Goal: Information Seeking & Learning: Check status

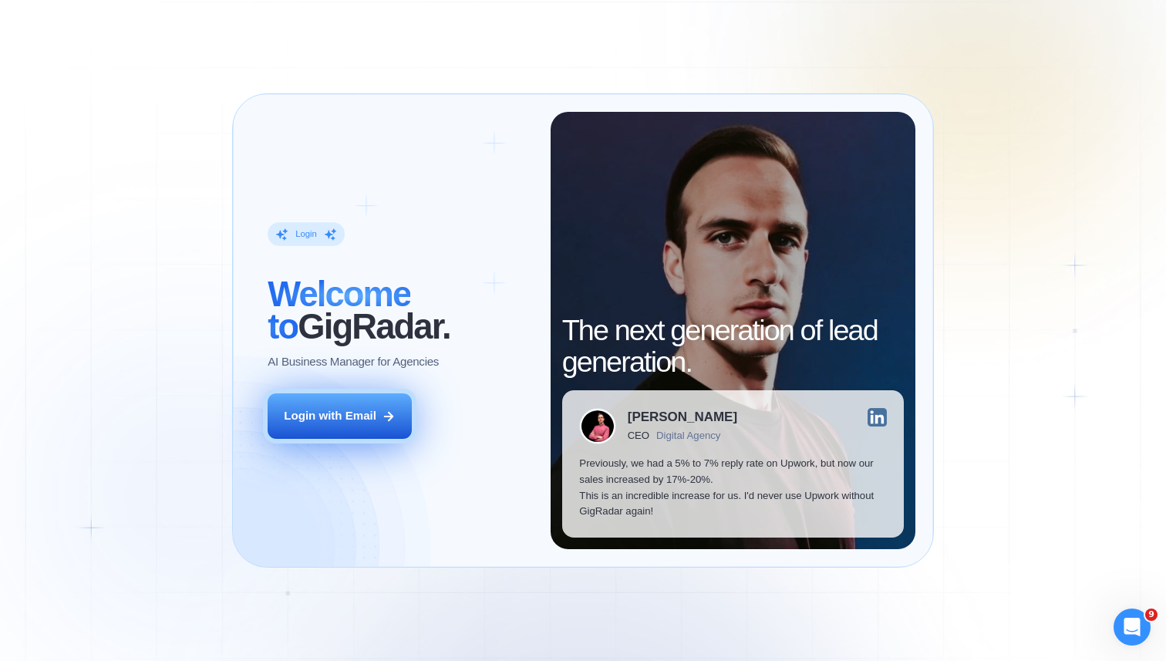
click at [364, 420] on div "Login with Email" at bounding box center [330, 416] width 93 height 16
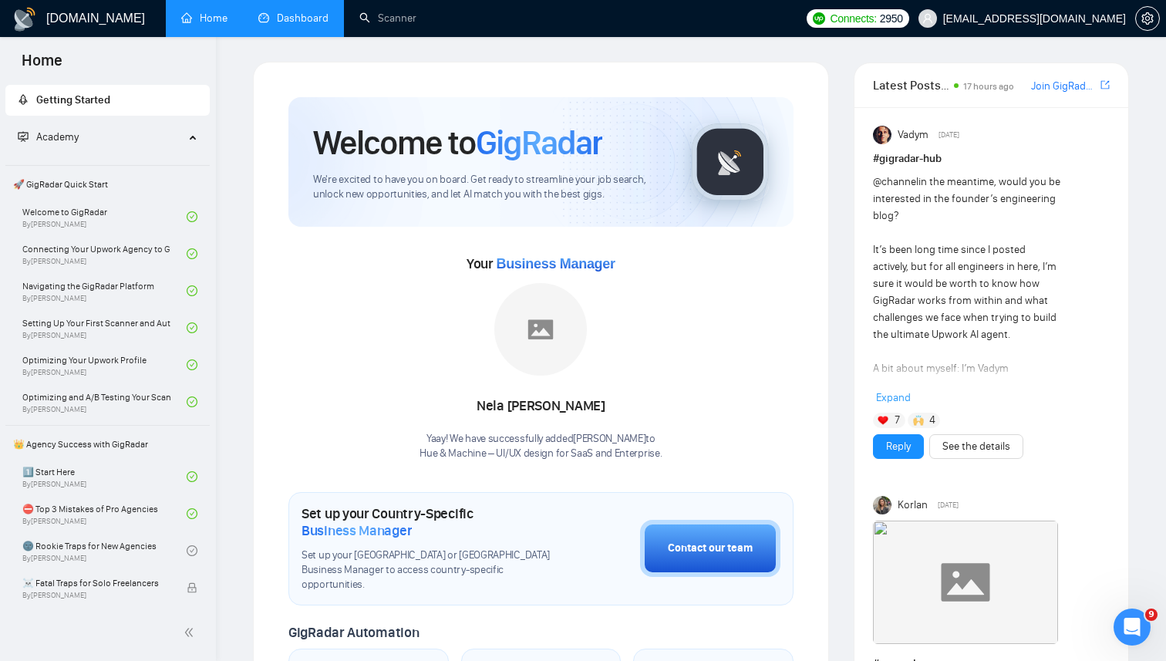
click at [274, 25] on link "Dashboard" at bounding box center [293, 18] width 70 height 13
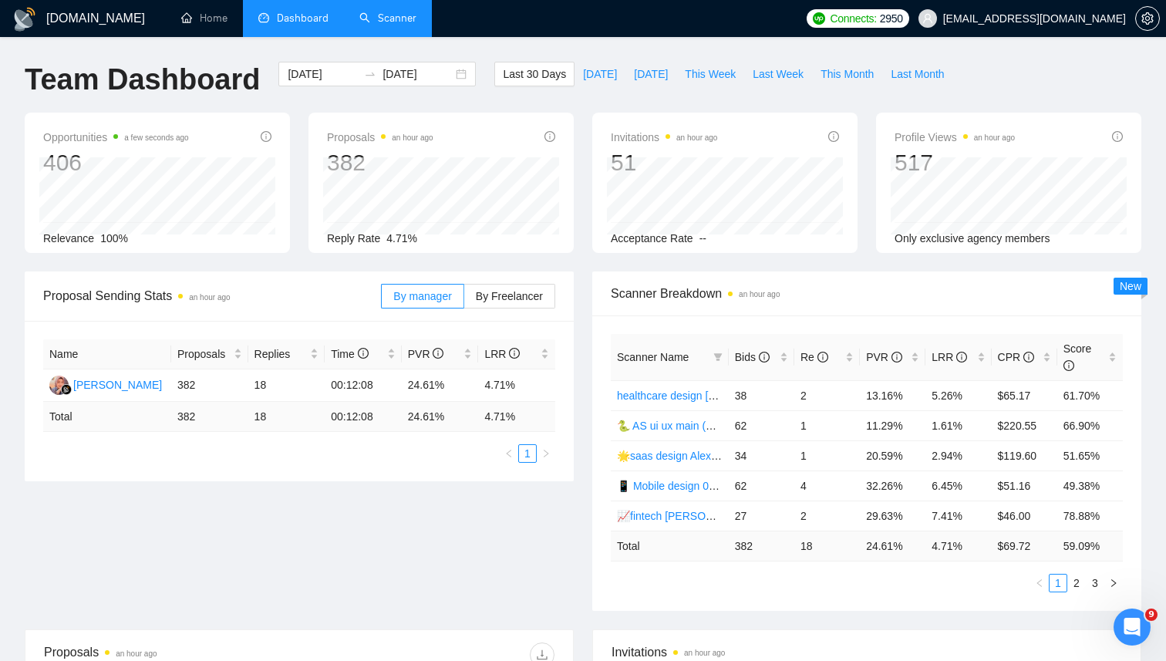
click at [389, 12] on link "Scanner" at bounding box center [387, 18] width 57 height 13
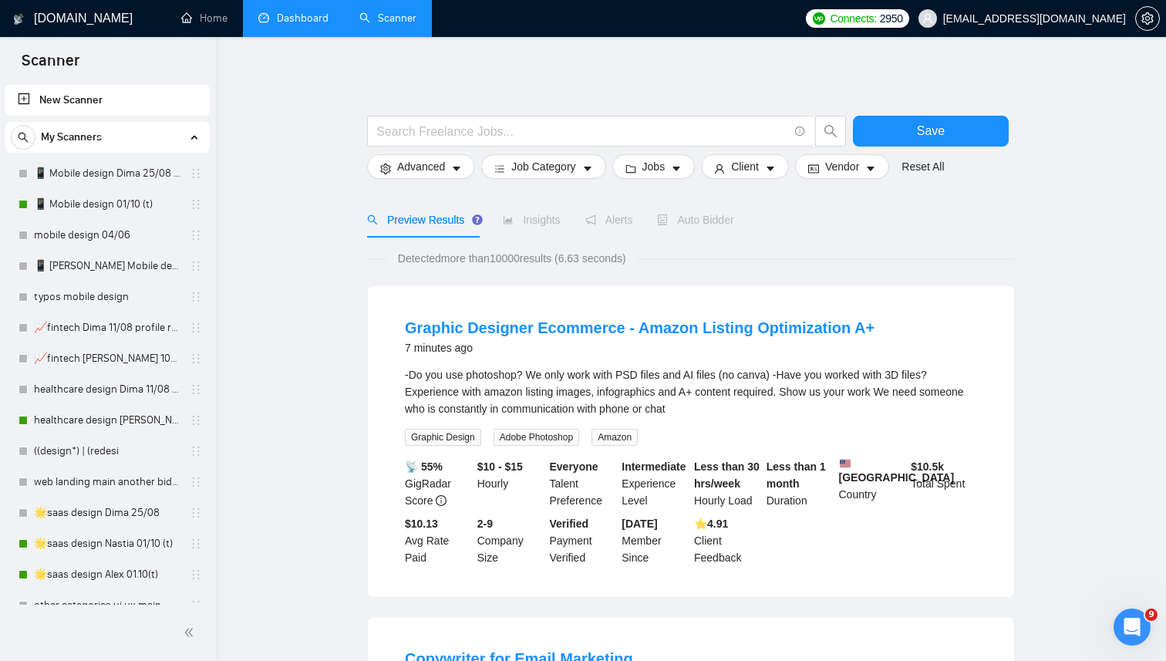
click at [302, 22] on link "Dashboard" at bounding box center [293, 18] width 70 height 13
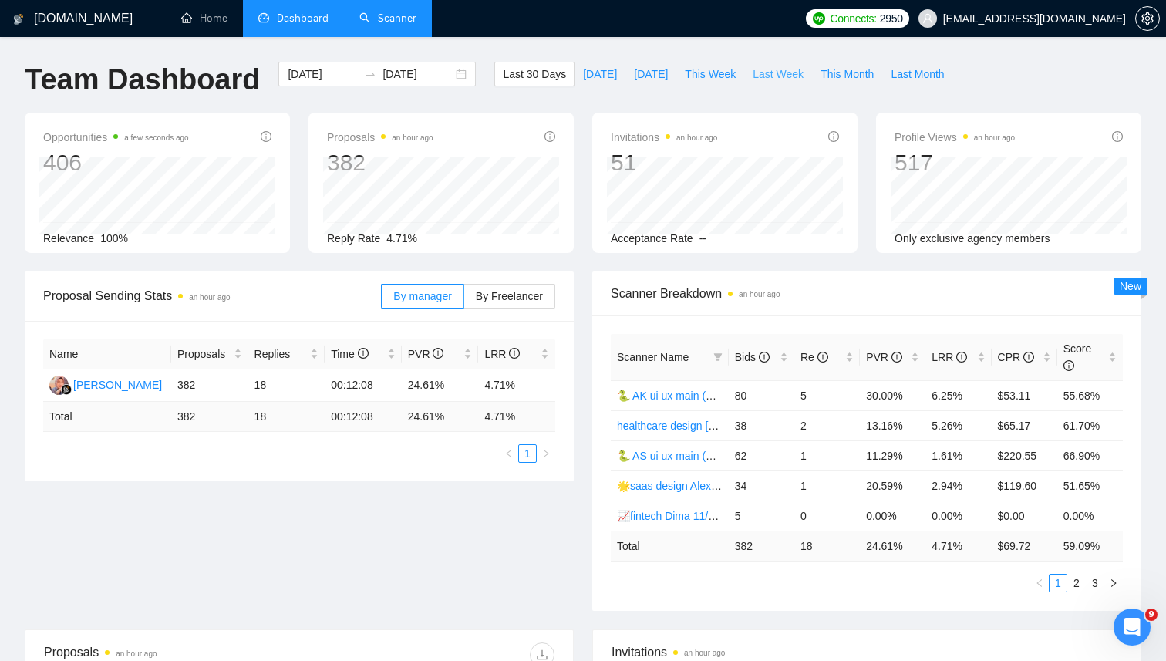
click at [767, 74] on span "Last Week" at bounding box center [778, 74] width 51 height 17
type input "2025-09-29"
type input "2025-10-05"
drag, startPoint x: 929, startPoint y: 545, endPoint x: 976, endPoint y: 545, distance: 47.0
click at [977, 545] on td "2.56 %" at bounding box center [959, 546] width 66 height 30
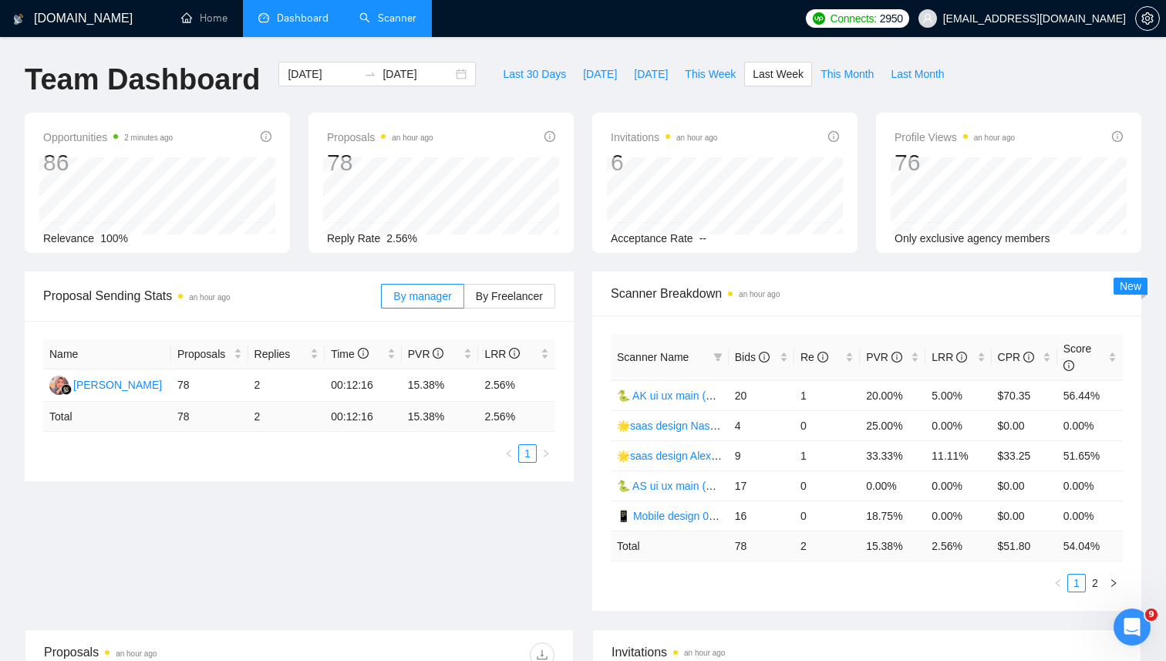
click at [911, 545] on td "15.38 %" at bounding box center [893, 546] width 66 height 30
drag, startPoint x: 924, startPoint y: 541, endPoint x: 968, endPoint y: 551, distance: 45.1
click at [970, 551] on tr "Total 78 2 15.38 % 2.56 % $ 51.80 54.04 %" at bounding box center [867, 546] width 512 height 30
drag, startPoint x: 737, startPoint y: 547, endPoint x: 752, endPoint y: 551, distance: 16.1
click at [752, 551] on td "78" at bounding box center [762, 546] width 66 height 30
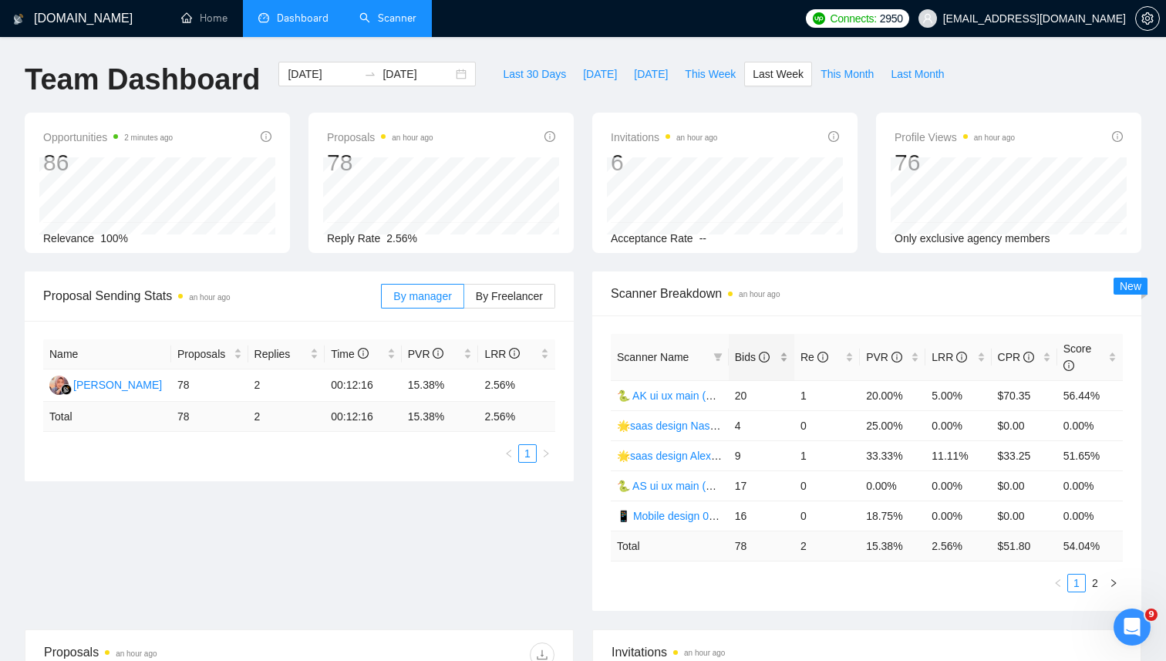
click at [784, 359] on div "Bids" at bounding box center [761, 357] width 53 height 17
click at [1094, 582] on link "2" at bounding box center [1095, 583] width 17 height 17
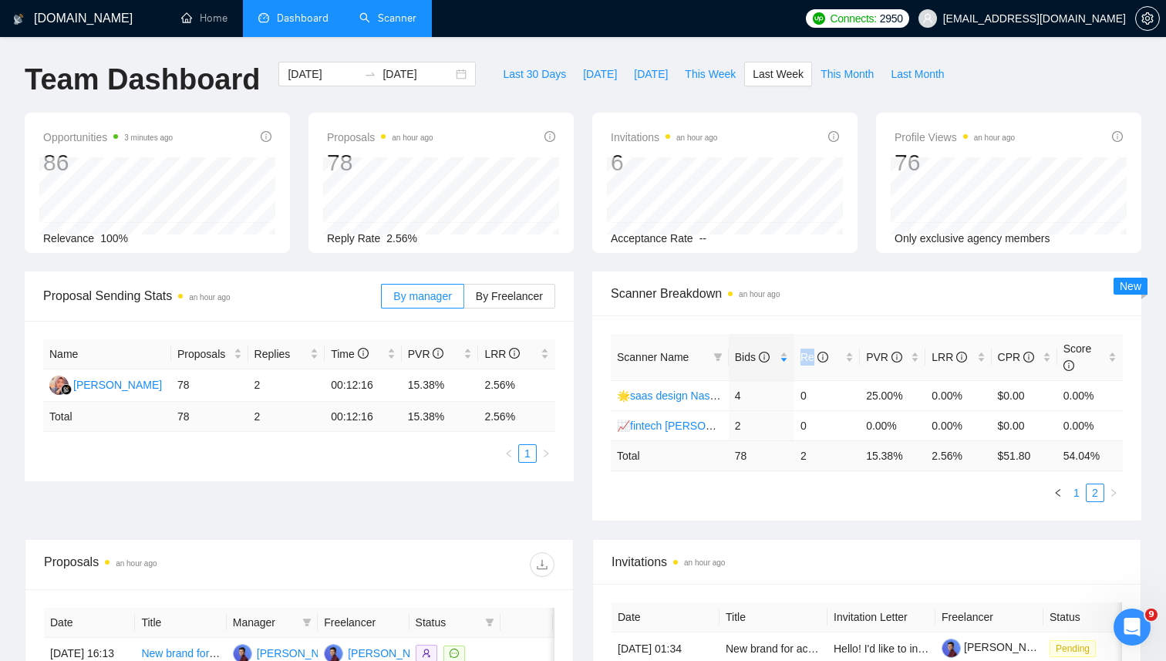
click at [1075, 497] on link "1" at bounding box center [1076, 492] width 17 height 17
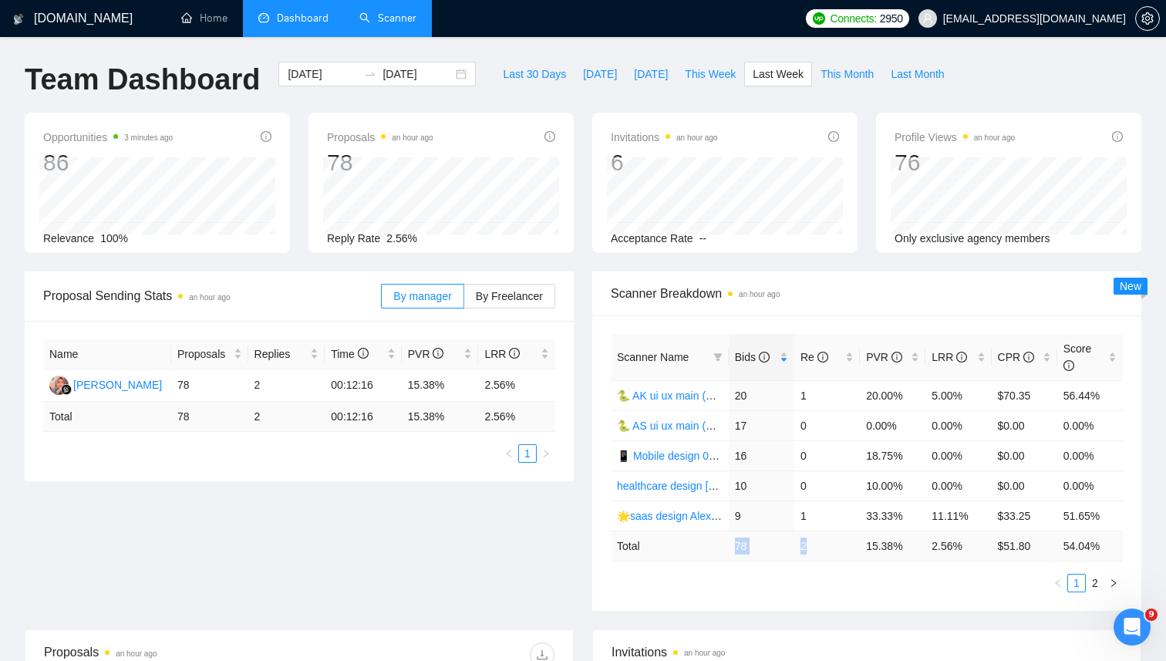
drag, startPoint x: 730, startPoint y: 542, endPoint x: 831, endPoint y: 546, distance: 101.1
click at [833, 546] on tr "Total 78 2 15.38 % 2.56 % $ 51.80 54.04 %" at bounding box center [867, 546] width 512 height 30
click at [869, 547] on td "15.38 %" at bounding box center [893, 546] width 66 height 30
click at [445, 76] on div "2025-09-29 2025-10-05" at bounding box center [376, 74] width 197 height 25
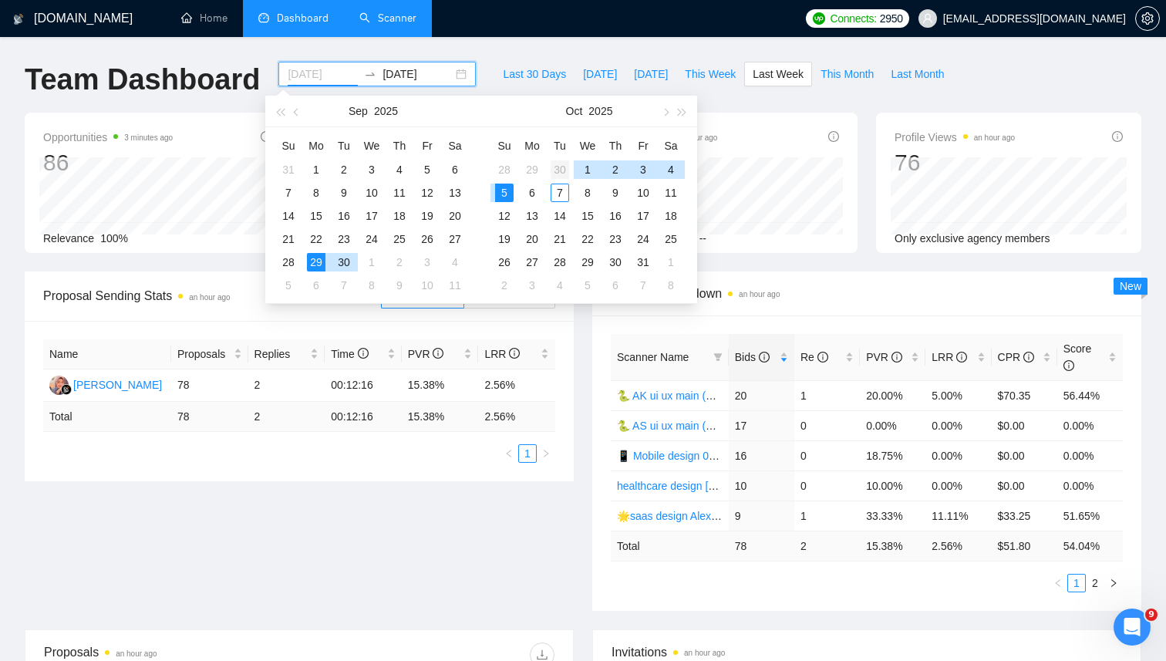
type input "2025-09-30"
click at [558, 170] on div "30" at bounding box center [560, 169] width 19 height 19
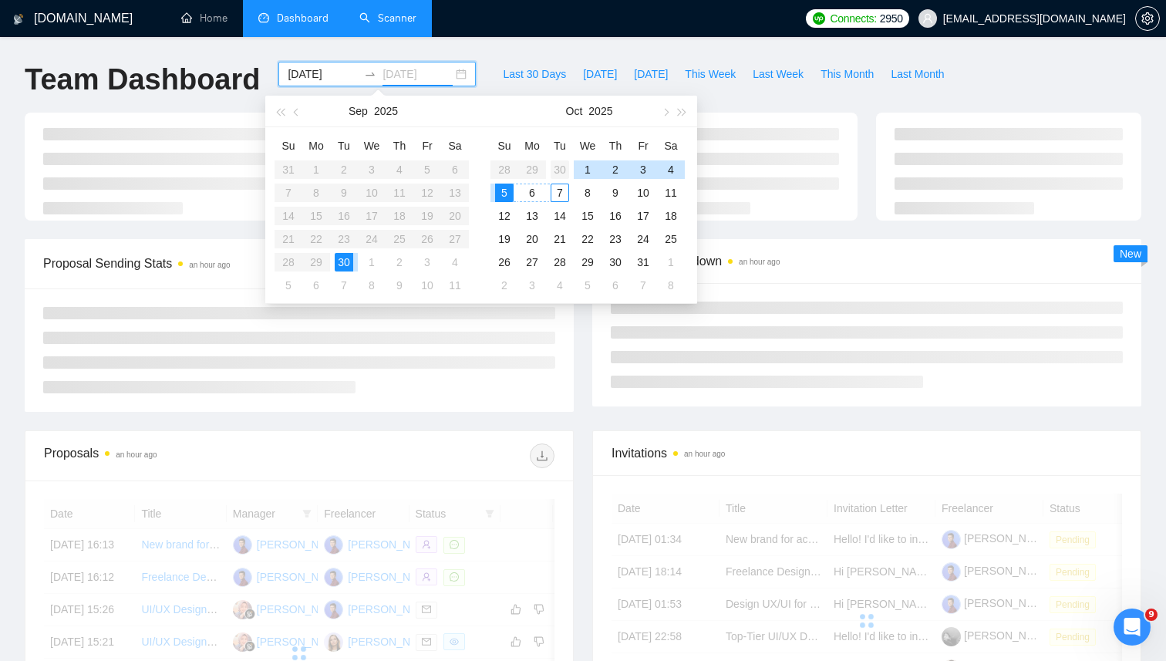
type input "2025-09-30"
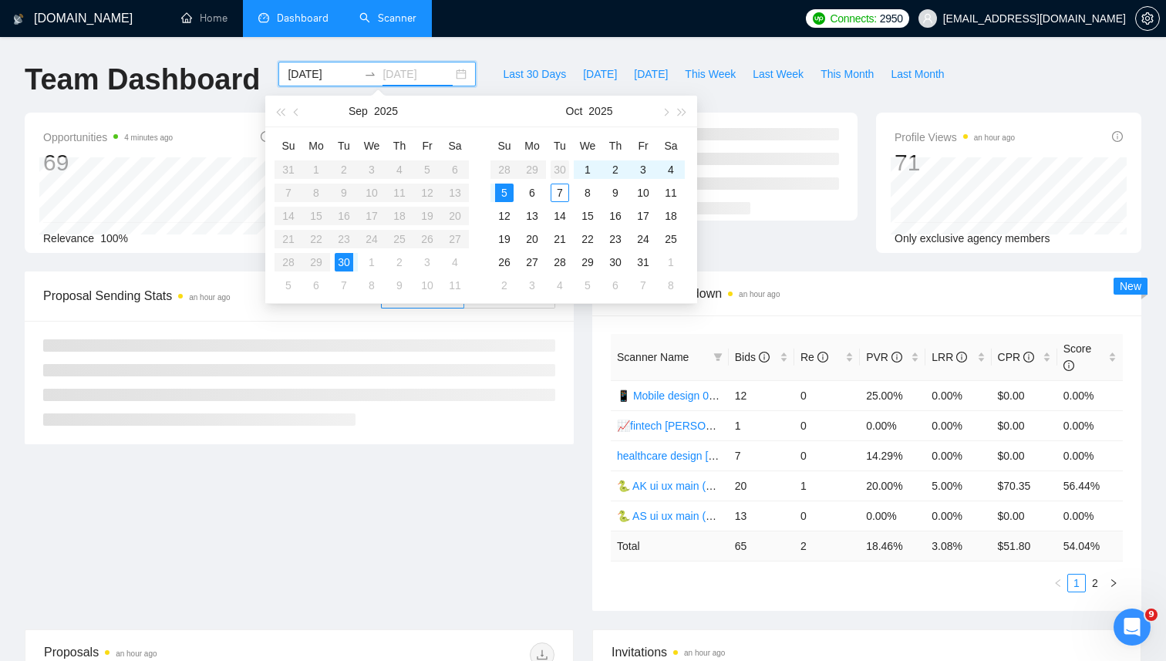
click at [561, 167] on div "30" at bounding box center [560, 169] width 19 height 19
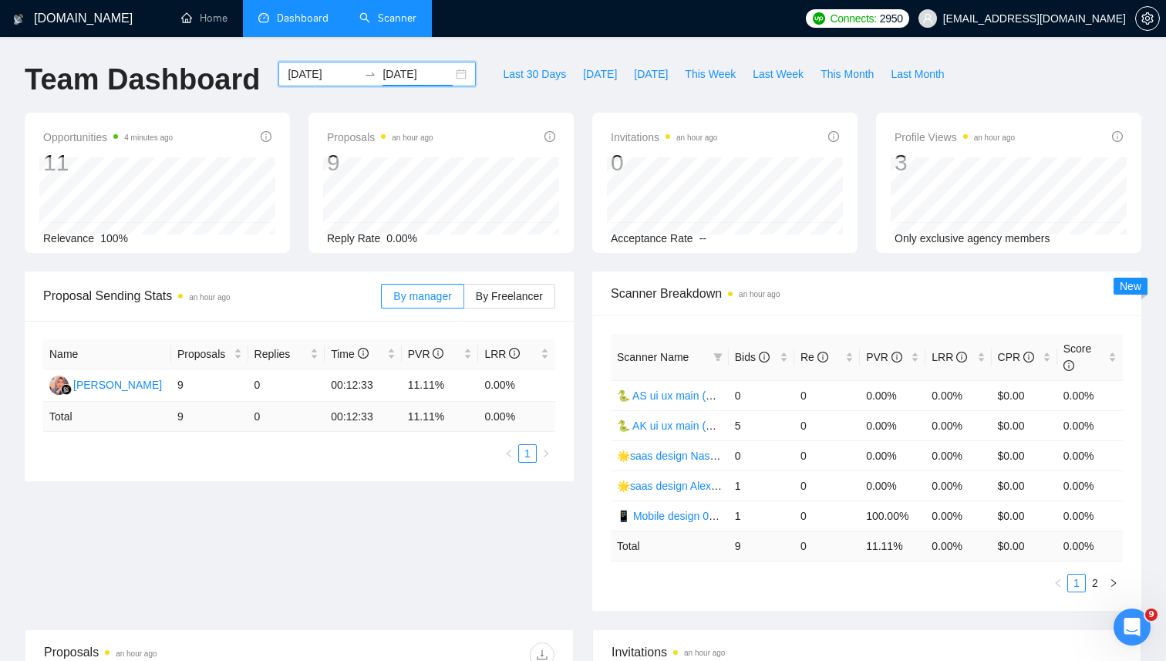
click at [456, 80] on div "2025-09-30 2025-09-30" at bounding box center [376, 74] width 197 height 25
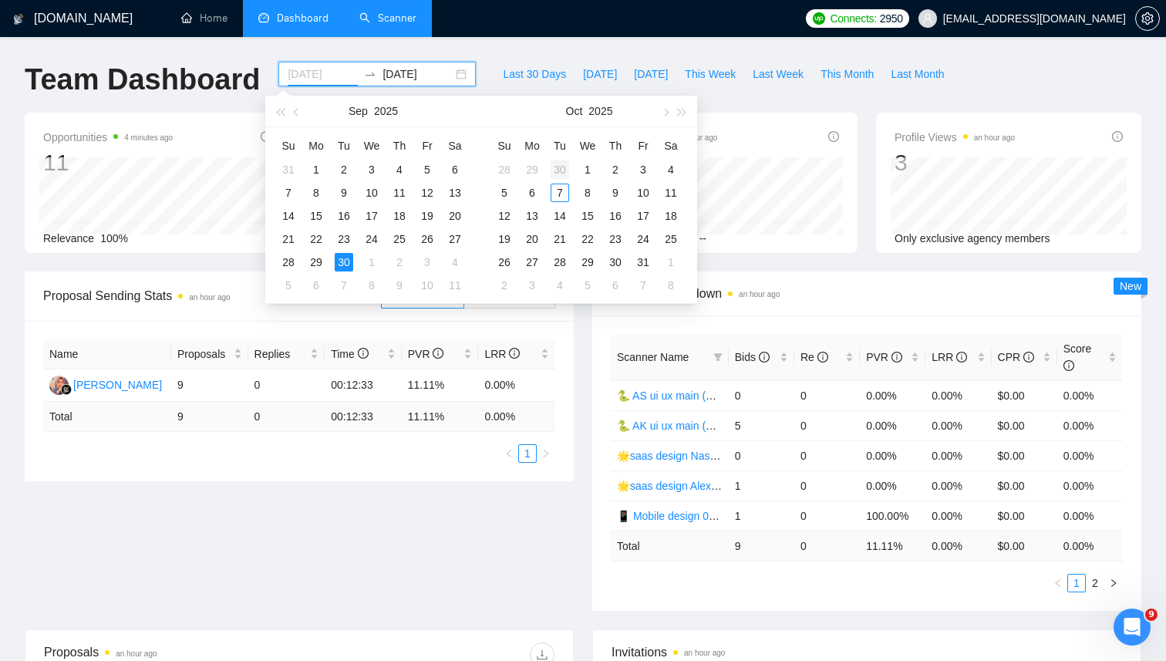
type input "2025-09-30"
click at [563, 168] on div "30" at bounding box center [560, 169] width 19 height 19
type input "2025-10-07"
click at [566, 191] on div "7" at bounding box center [560, 193] width 19 height 19
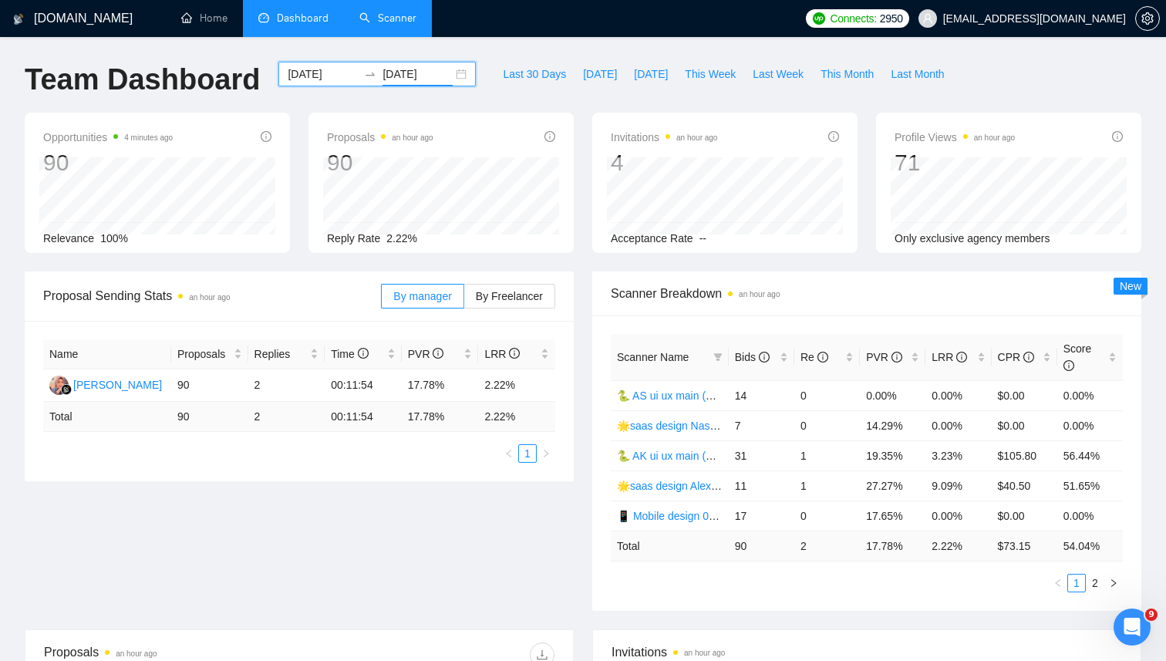
click at [446, 73] on div "2025-09-30 2025-10-07" at bounding box center [376, 74] width 197 height 25
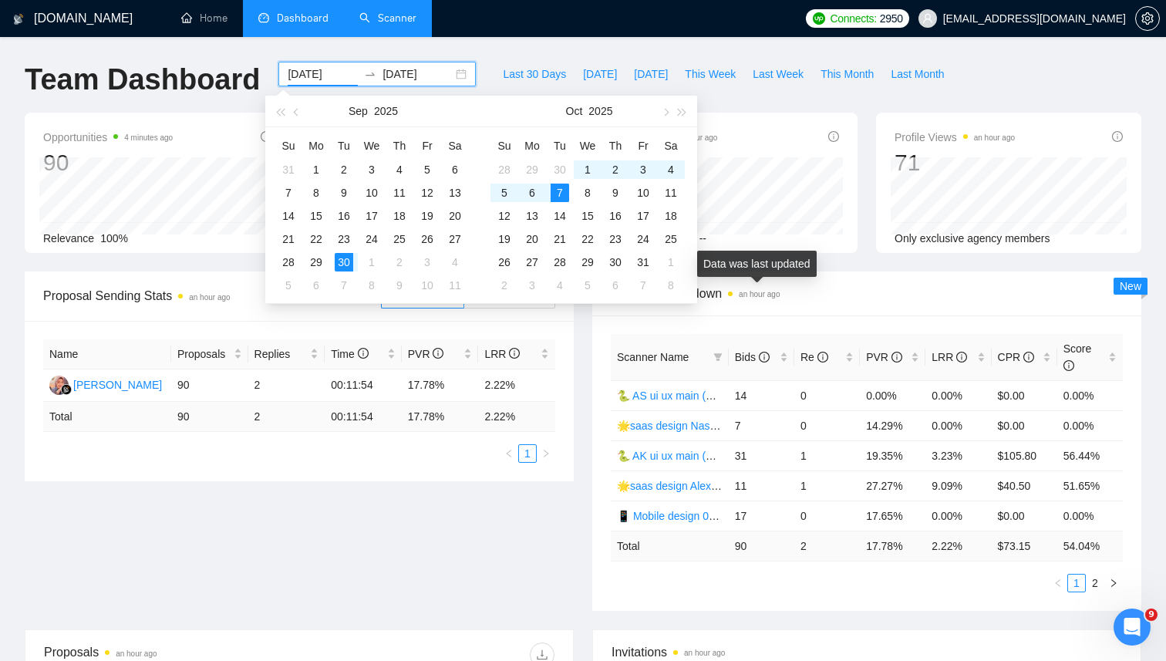
click at [782, 268] on div "Data was last updated" at bounding box center [757, 264] width 120 height 26
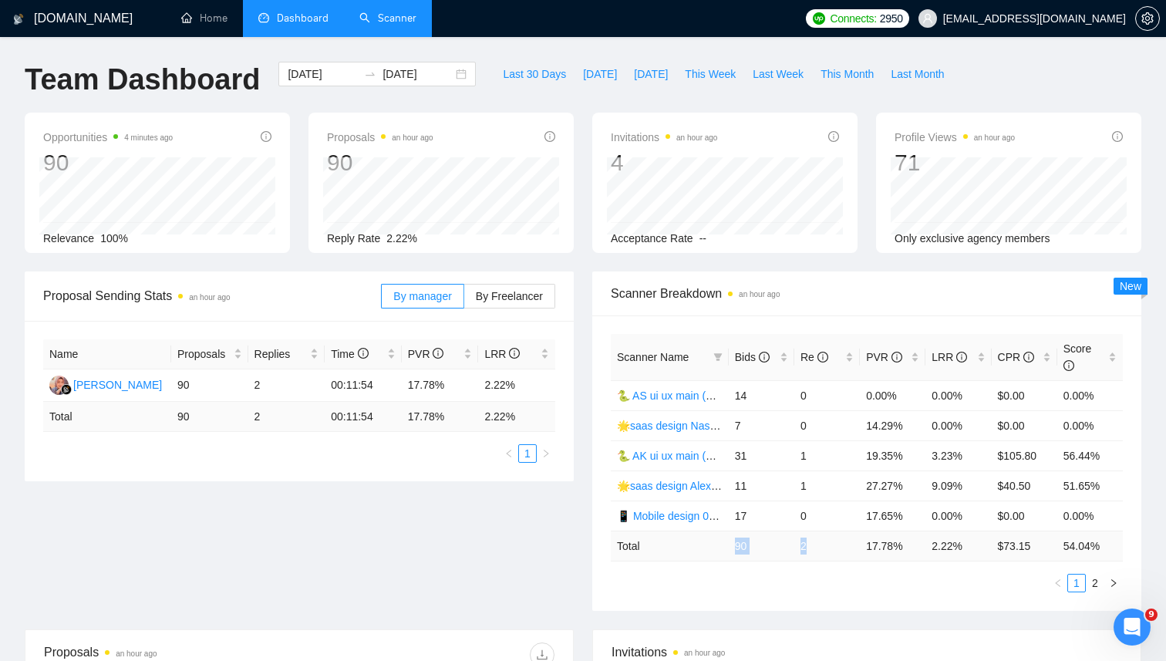
drag, startPoint x: 734, startPoint y: 547, endPoint x: 824, endPoint y: 541, distance: 90.4
click at [825, 541] on tr "Total 90 2 17.78 % 2.22 % $ 73.15 54.04 %" at bounding box center [867, 546] width 512 height 30
click at [451, 72] on div "2025-09-30 2025-10-07" at bounding box center [376, 74] width 197 height 25
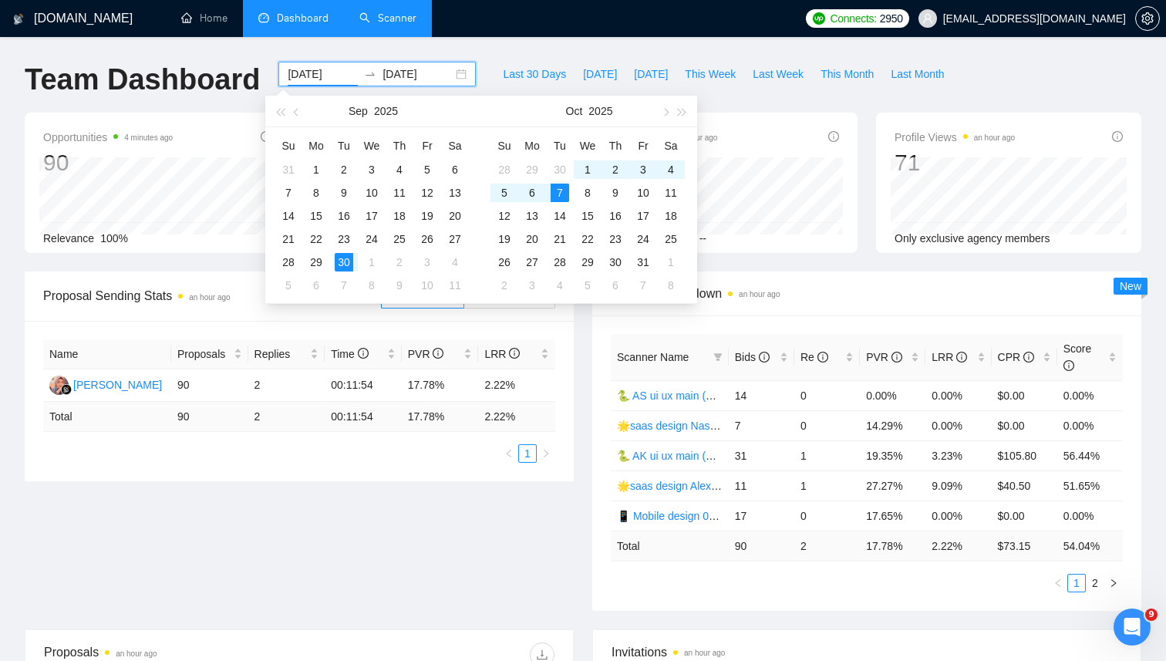
click at [582, 411] on div "Proposal Sending Stats an hour ago By manager By Freelancer Name Proposals Repl…" at bounding box center [299, 376] width 568 height 210
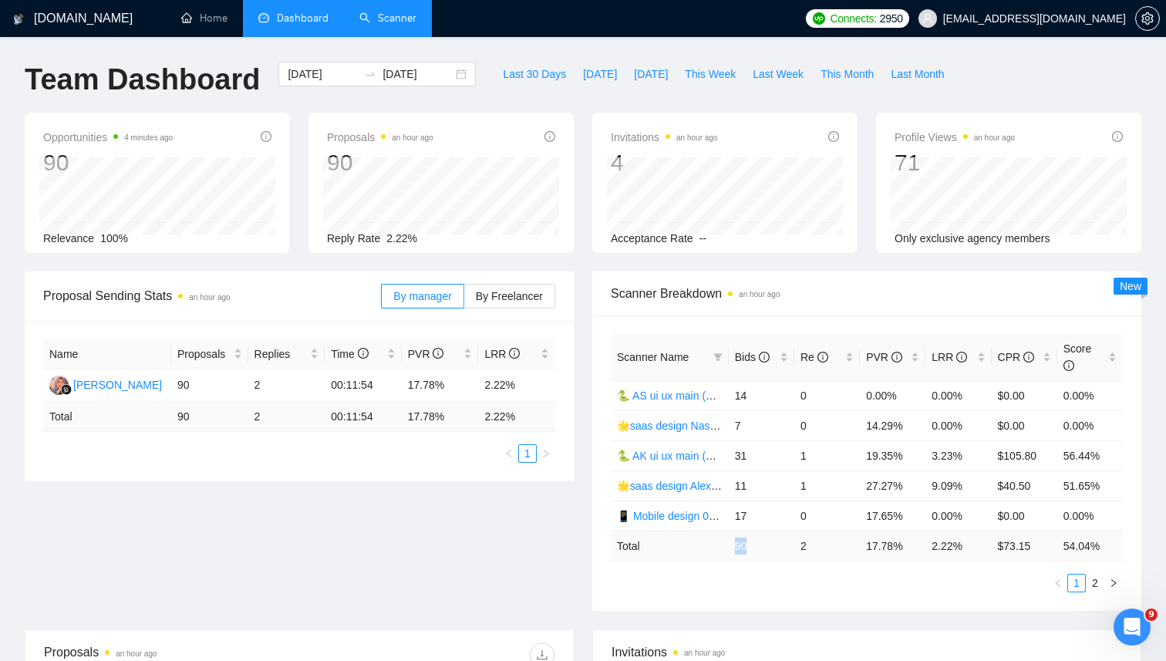
drag, startPoint x: 731, startPoint y: 547, endPoint x: 749, endPoint y: 547, distance: 17.7
click at [750, 547] on td "90" at bounding box center [762, 546] width 66 height 30
drag, startPoint x: 794, startPoint y: 545, endPoint x: 818, endPoint y: 545, distance: 23.1
click at [818, 545] on td "2" at bounding box center [827, 546] width 66 height 30
drag, startPoint x: 926, startPoint y: 547, endPoint x: 976, endPoint y: 547, distance: 50.9
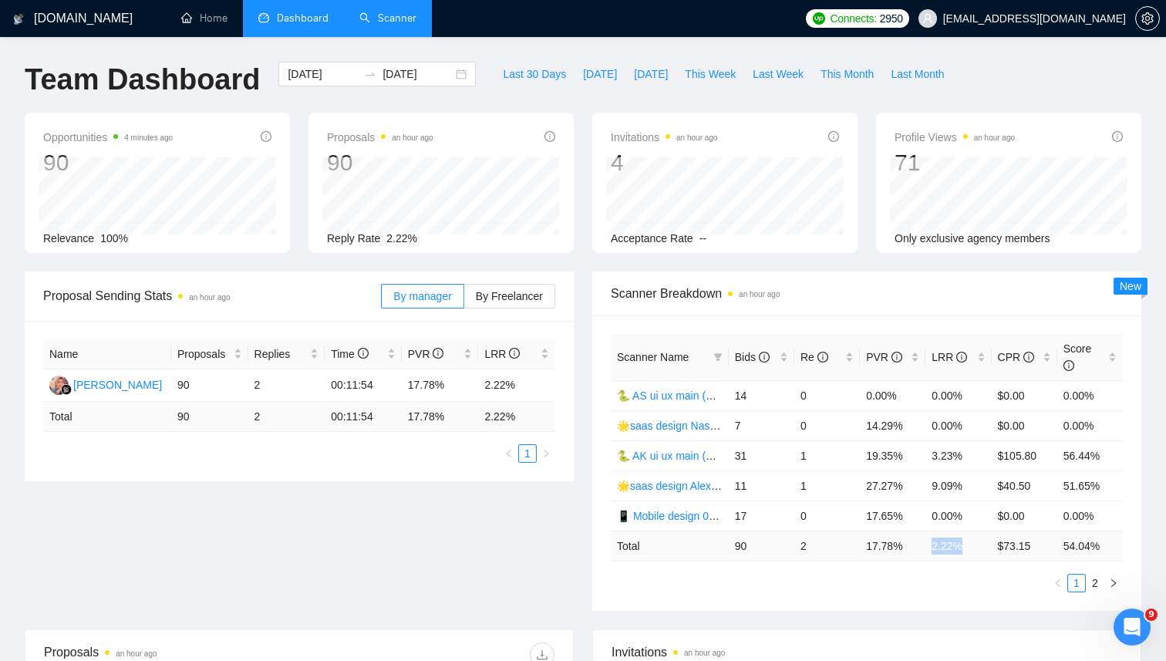
click at [978, 547] on td "2.22 %" at bounding box center [959, 546] width 66 height 30
drag, startPoint x: 855, startPoint y: 544, endPoint x: 914, endPoint y: 545, distance: 58.6
click at [915, 545] on tr "Total 90 2 17.78 % 2.22 % $ 73.15 54.04 %" at bounding box center [867, 546] width 512 height 30
drag, startPoint x: 926, startPoint y: 545, endPoint x: 988, endPoint y: 545, distance: 61.7
click at [990, 545] on td "2.22 %" at bounding box center [959, 546] width 66 height 30
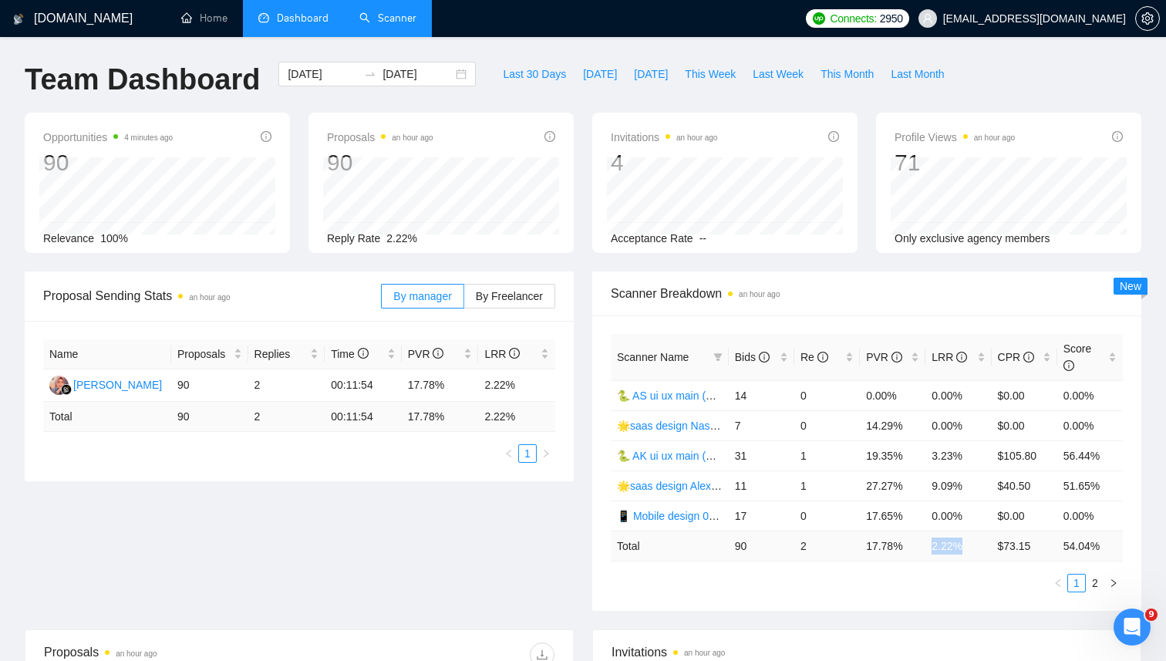
click at [977, 545] on td "2.22 %" at bounding box center [959, 546] width 66 height 30
click at [375, 159] on div "Proposals an hour ago 90 Reply Rate 2.22%" at bounding box center [441, 183] width 265 height 140
drag, startPoint x: 407, startPoint y: 384, endPoint x: 455, endPoint y: 386, distance: 47.8
click at [456, 386] on td "17.78%" at bounding box center [440, 385] width 77 height 32
drag, startPoint x: 484, startPoint y: 383, endPoint x: 534, endPoint y: 389, distance: 50.6
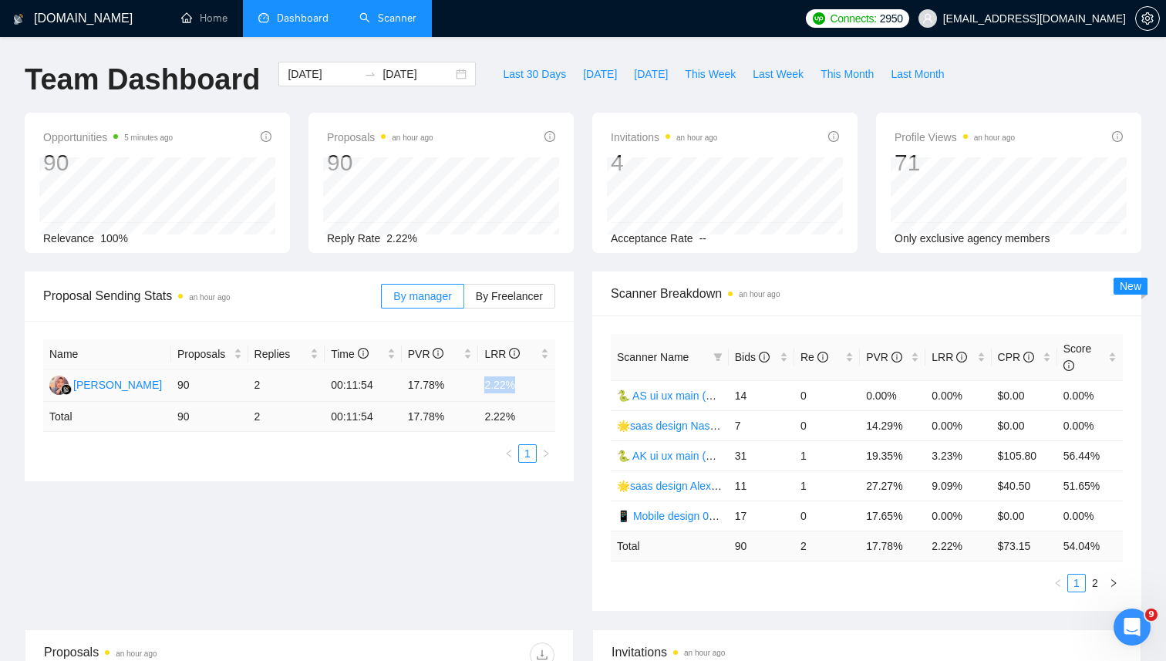
click at [534, 390] on td "2.22%" at bounding box center [516, 385] width 77 height 32
drag, startPoint x: 407, startPoint y: 383, endPoint x: 447, endPoint y: 386, distance: 40.2
click at [449, 386] on td "17.78%" at bounding box center [440, 385] width 77 height 32
drag, startPoint x: 486, startPoint y: 384, endPoint x: 517, endPoint y: 384, distance: 30.9
click at [518, 384] on td "2.22%" at bounding box center [516, 385] width 77 height 32
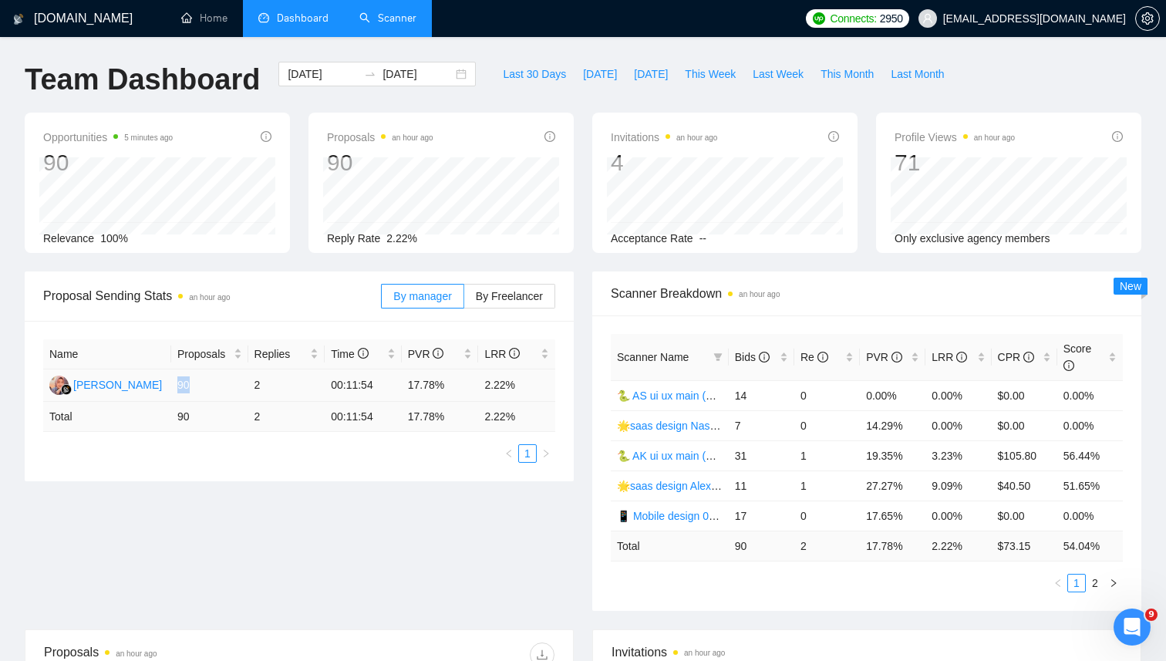
drag, startPoint x: 173, startPoint y: 385, endPoint x: 194, endPoint y: 386, distance: 20.8
click at [194, 386] on td "90" at bounding box center [209, 385] width 77 height 32
drag, startPoint x: 255, startPoint y: 386, endPoint x: 266, endPoint y: 386, distance: 10.8
click at [266, 386] on td "2" at bounding box center [286, 385] width 77 height 32
drag, startPoint x: 479, startPoint y: 382, endPoint x: 538, endPoint y: 383, distance: 58.6
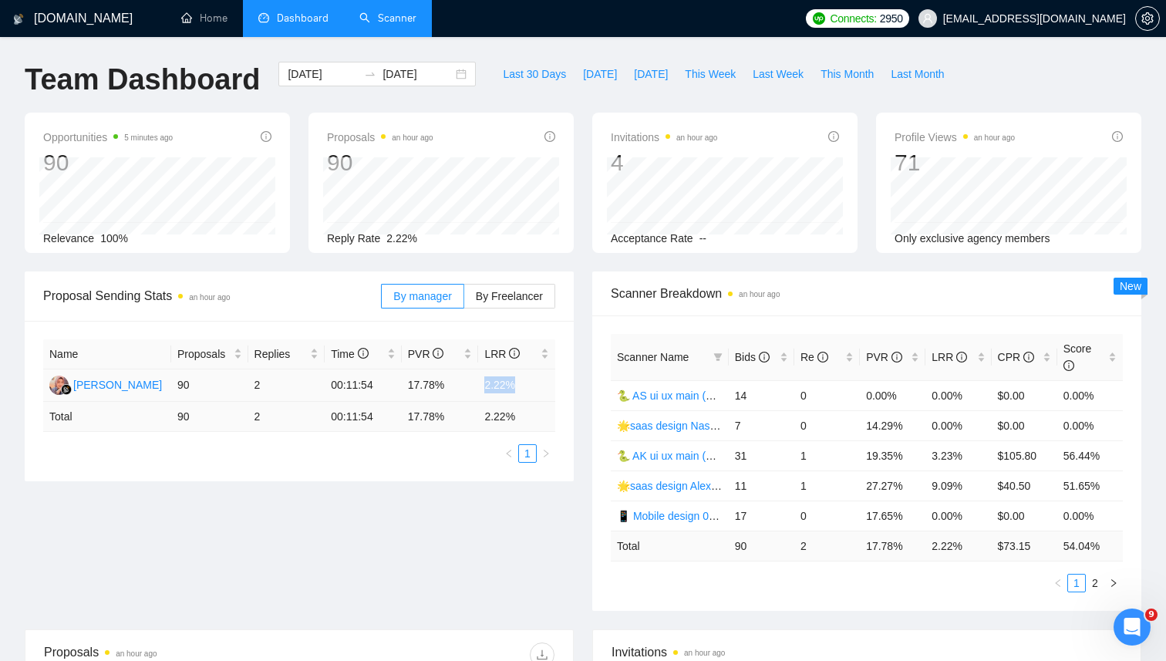
click at [538, 383] on td "2.22%" at bounding box center [516, 385] width 77 height 32
drag, startPoint x: 177, startPoint y: 386, endPoint x: 204, endPoint y: 387, distance: 27.8
click at [205, 387] on td "90" at bounding box center [209, 385] width 77 height 32
drag, startPoint x: 406, startPoint y: 384, endPoint x: 443, endPoint y: 383, distance: 37.8
click at [445, 384] on td "17.78%" at bounding box center [440, 385] width 77 height 32
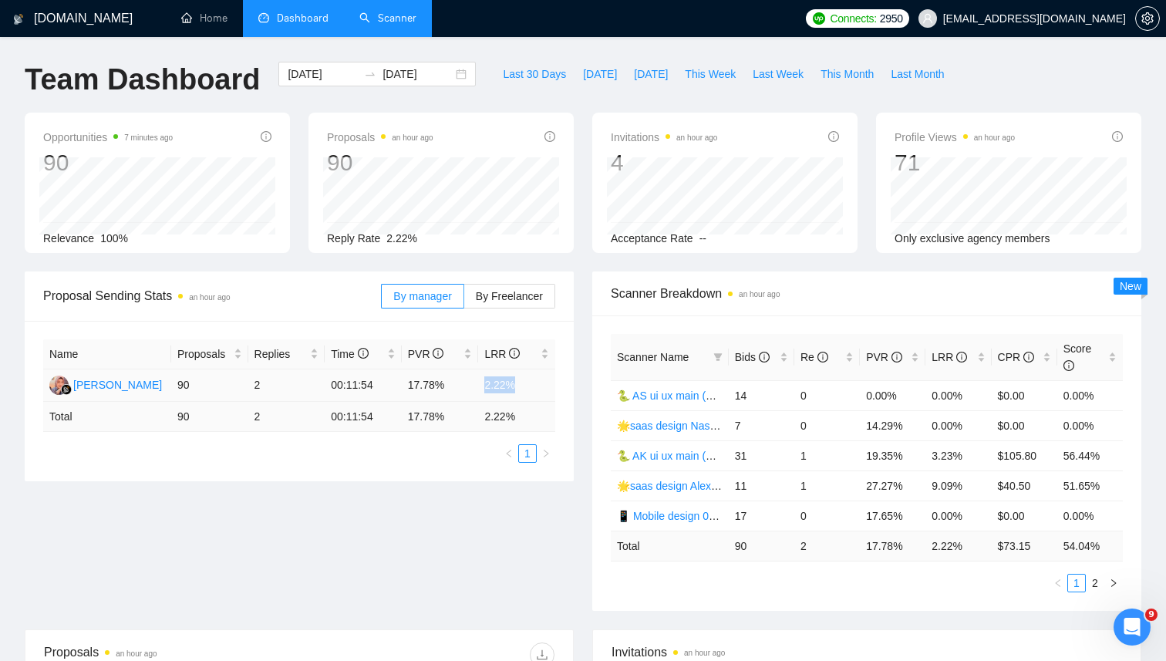
drag, startPoint x: 480, startPoint y: 385, endPoint x: 525, endPoint y: 385, distance: 44.7
click at [525, 385] on td "2.22%" at bounding box center [516, 385] width 77 height 32
click at [588, 278] on div "Scanner Breakdown an hour ago Scanner Name Bids Re PVR LRR CPR Score 🐍 AS ui ux…" at bounding box center [867, 440] width 568 height 339
click at [446, 76] on div "2025-09-30 2025-10-07" at bounding box center [376, 74] width 197 height 25
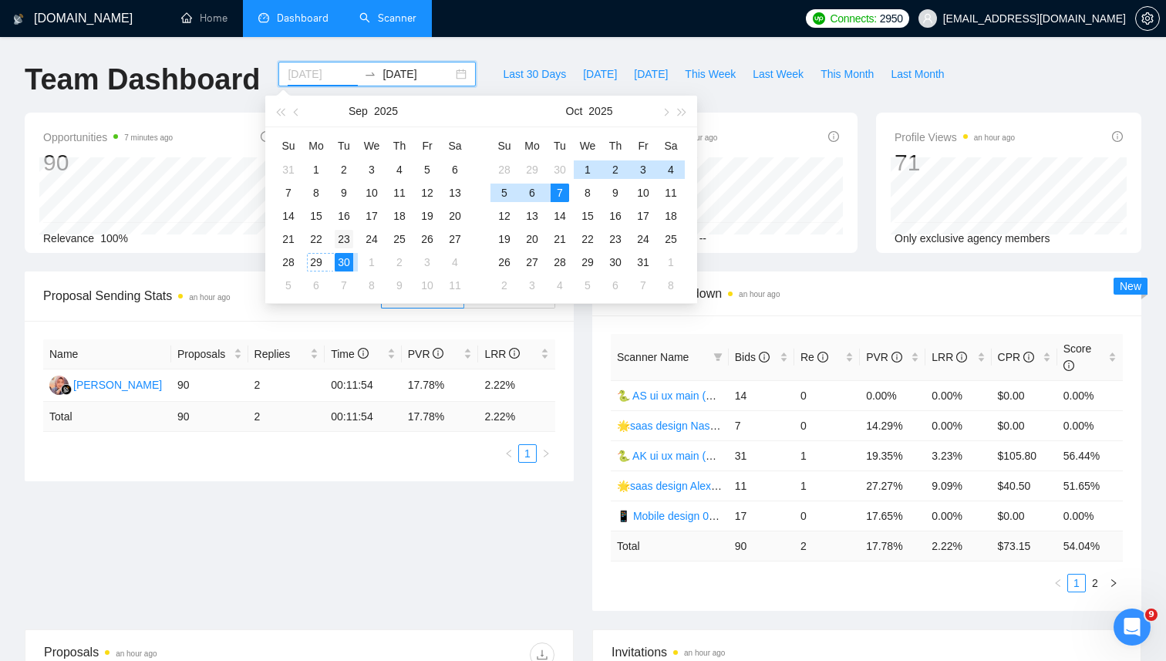
type input "2025-09-23"
click at [342, 236] on div "23" at bounding box center [344, 239] width 19 height 19
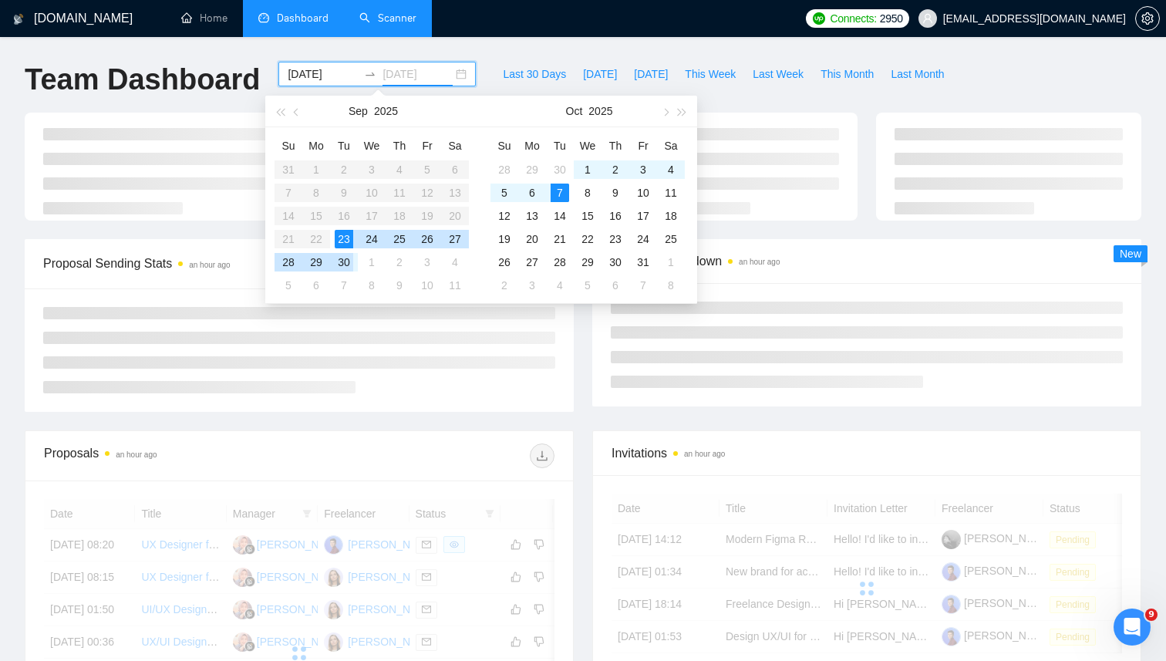
click at [347, 264] on div "30" at bounding box center [344, 262] width 19 height 19
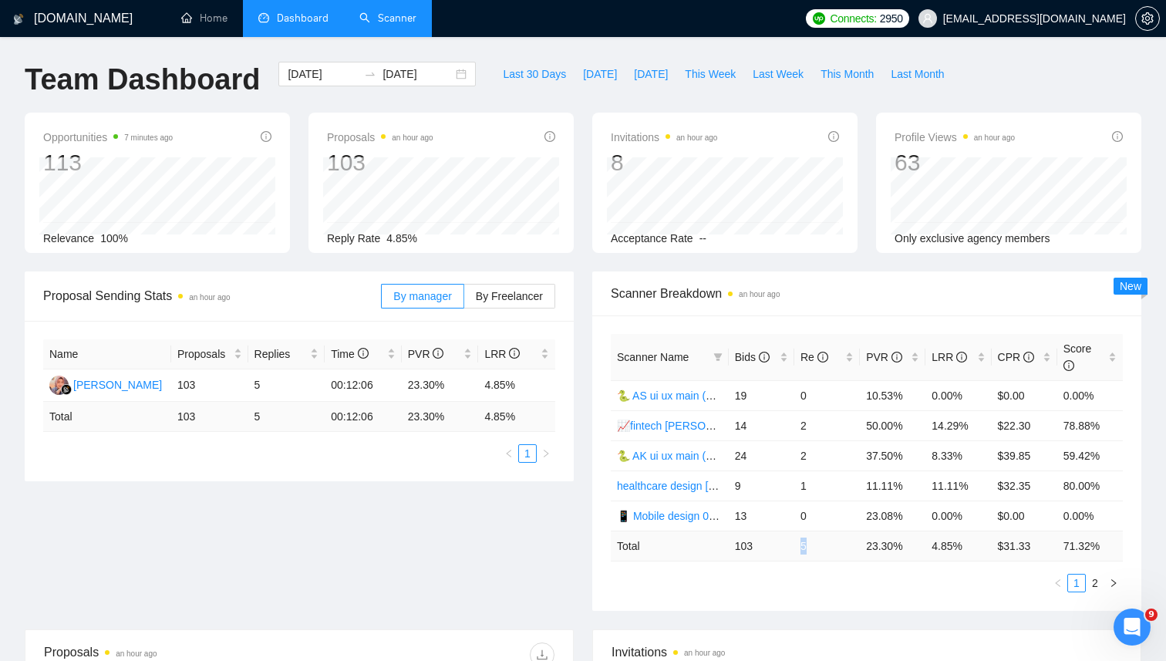
drag, startPoint x: 795, startPoint y: 546, endPoint x: 814, endPoint y: 546, distance: 19.3
click at [814, 546] on td "5" at bounding box center [827, 546] width 66 height 30
drag, startPoint x: 865, startPoint y: 546, endPoint x: 911, endPoint y: 546, distance: 45.5
click at [911, 546] on td "23.30 %" at bounding box center [893, 546] width 66 height 30
drag, startPoint x: 928, startPoint y: 545, endPoint x: 982, endPoint y: 546, distance: 54.0
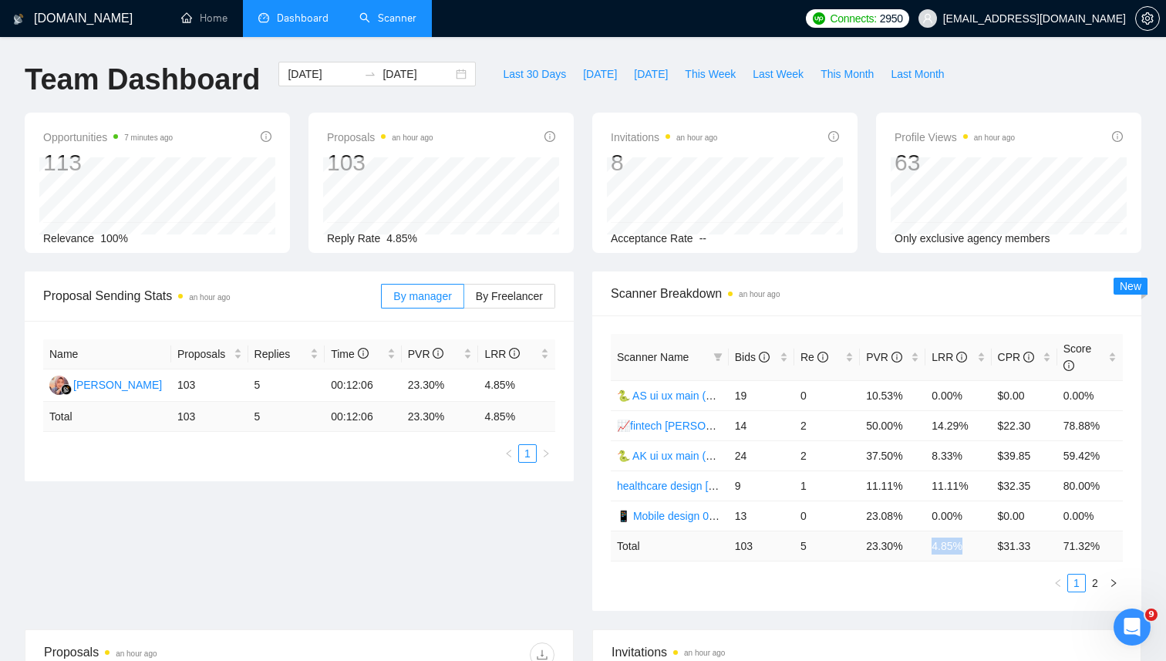
click at [983, 546] on td "4.85 %" at bounding box center [959, 546] width 66 height 30
click at [786, 359] on div "Bids" at bounding box center [761, 357] width 53 height 17
drag, startPoint x: 932, startPoint y: 457, endPoint x: 976, endPoint y: 456, distance: 44.0
click at [978, 457] on td "14.29%" at bounding box center [959, 455] width 66 height 30
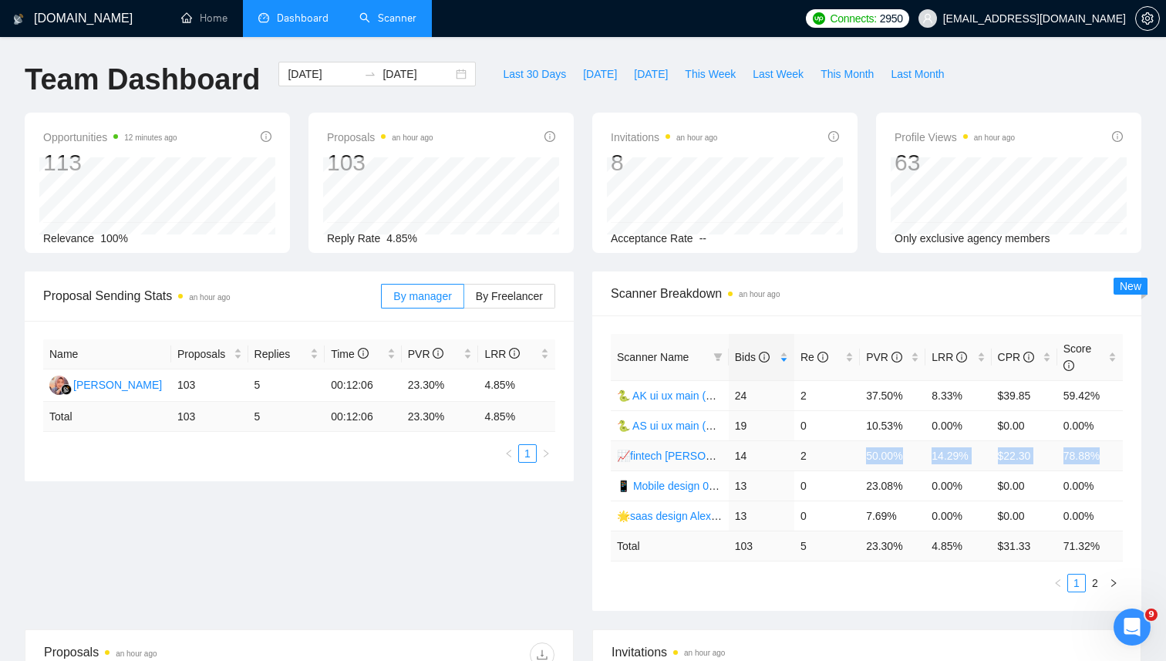
drag, startPoint x: 865, startPoint y: 454, endPoint x: 1113, endPoint y: 465, distance: 248.6
click at [1113, 465] on tr "📈fintech Alex 10/07 profile rate 14 2 50.00% 14.29% $22.30 78.88%" at bounding box center [867, 455] width 512 height 30
click at [1074, 457] on td "78.88%" at bounding box center [1090, 455] width 66 height 30
drag, startPoint x: 733, startPoint y: 454, endPoint x: 986, endPoint y: 457, distance: 252.2
click at [986, 457] on tr "📈fintech Alex 10/07 profile rate 14 2 50.00% 14.29% $22.30 78.88%" at bounding box center [867, 455] width 512 height 30
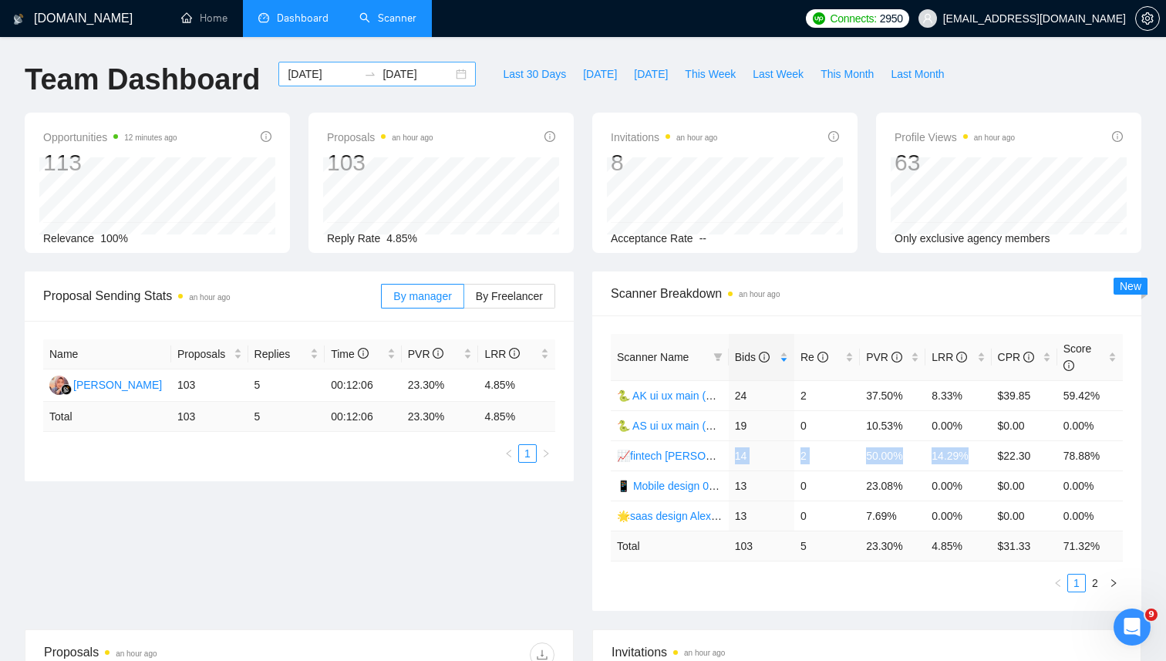
click at [397, 80] on input "2025-09-30" at bounding box center [418, 74] width 70 height 17
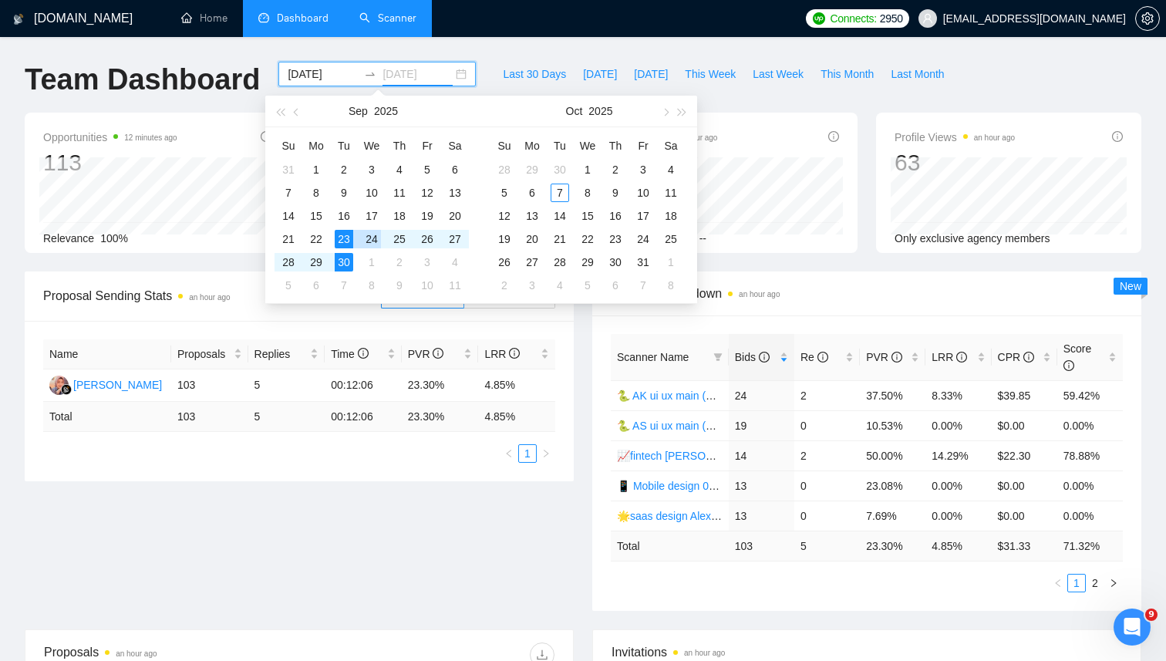
type input "2025-09-30"
click at [345, 261] on div "30" at bounding box center [344, 262] width 19 height 19
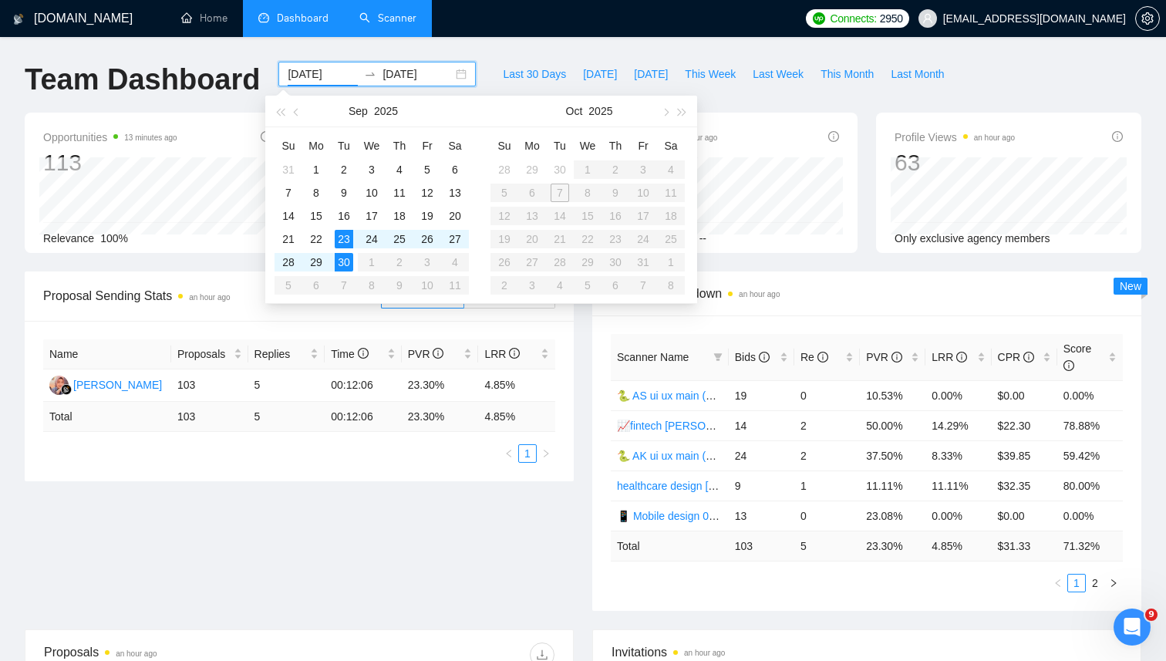
click at [567, 183] on table "Su Mo Tu We Th Fr Sa 28 29 30 1 2 3 4 5 6 7 8 9 10 11 12 13 14 15 16 17 18 19 2…" at bounding box center [588, 215] width 194 height 164
click at [567, 190] on table "Su Mo Tu We Th Fr Sa 28 29 30 1 2 3 4 5 6 7 8 9 10 11 12 13 14 15 16 17 18 19 2…" at bounding box center [588, 215] width 194 height 164
type input "2025-09-23"
click at [410, 82] on input "2025-09-30" at bounding box center [418, 74] width 70 height 17
type input "2025-10-07"
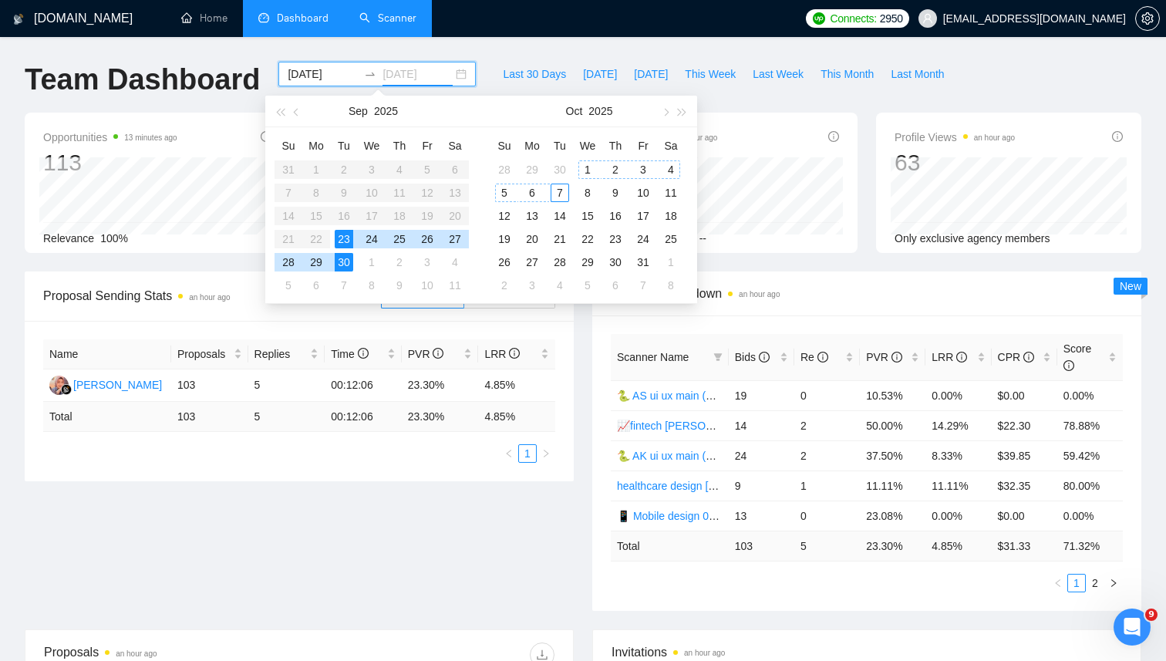
click at [560, 195] on div "7" at bounding box center [560, 193] width 19 height 19
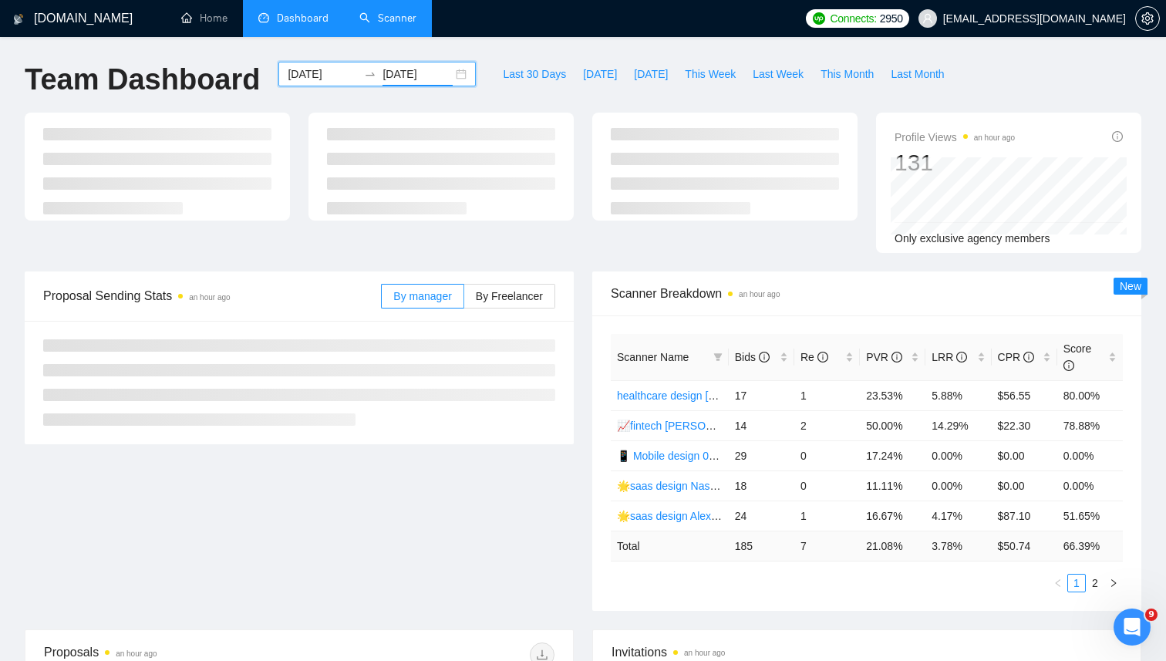
click at [316, 74] on input "2025-09-23" at bounding box center [323, 74] width 70 height 17
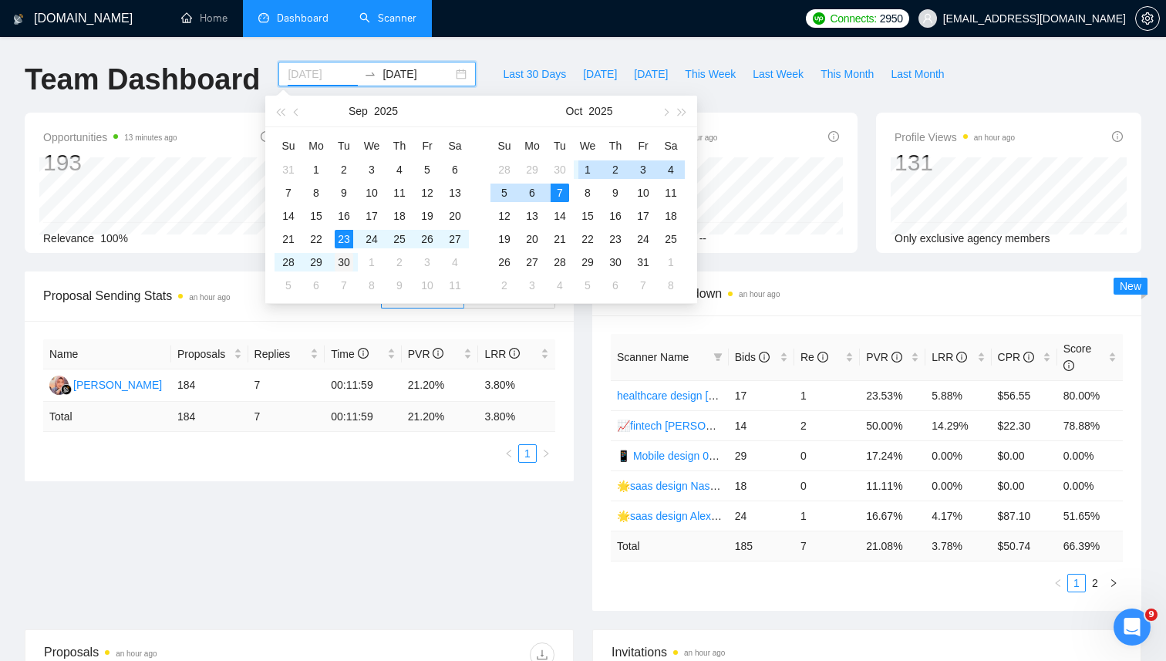
type input "2025-09-30"
click at [343, 261] on div "30" at bounding box center [344, 262] width 19 height 19
type input "2025-10-07"
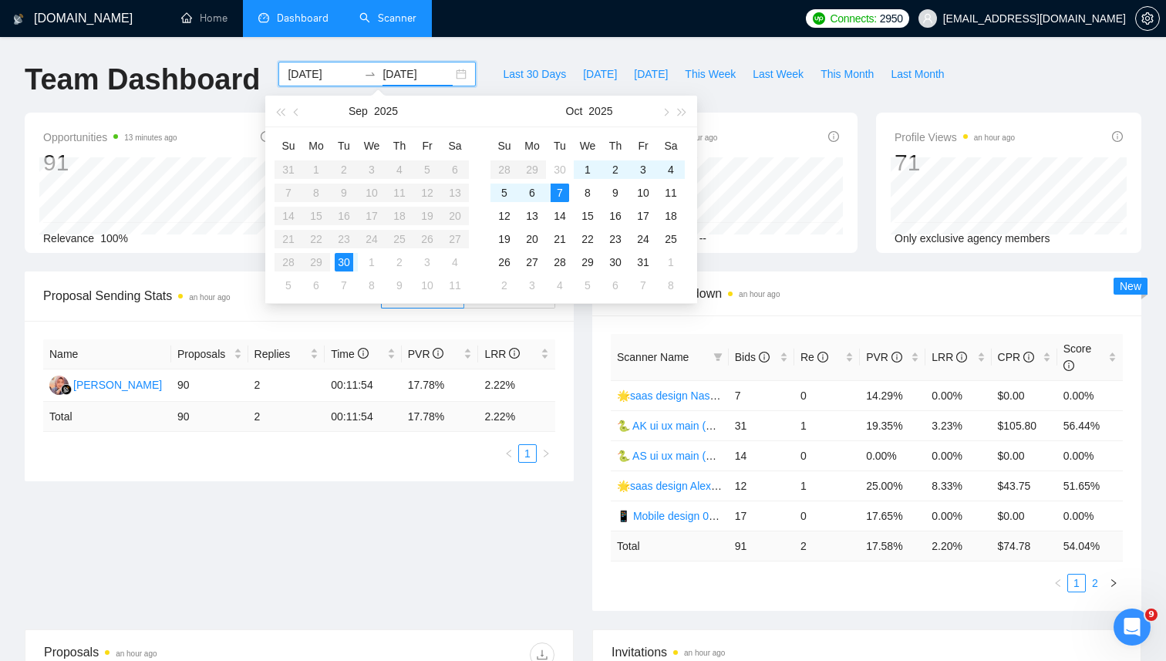
click at [1098, 583] on link "2" at bounding box center [1095, 583] width 17 height 17
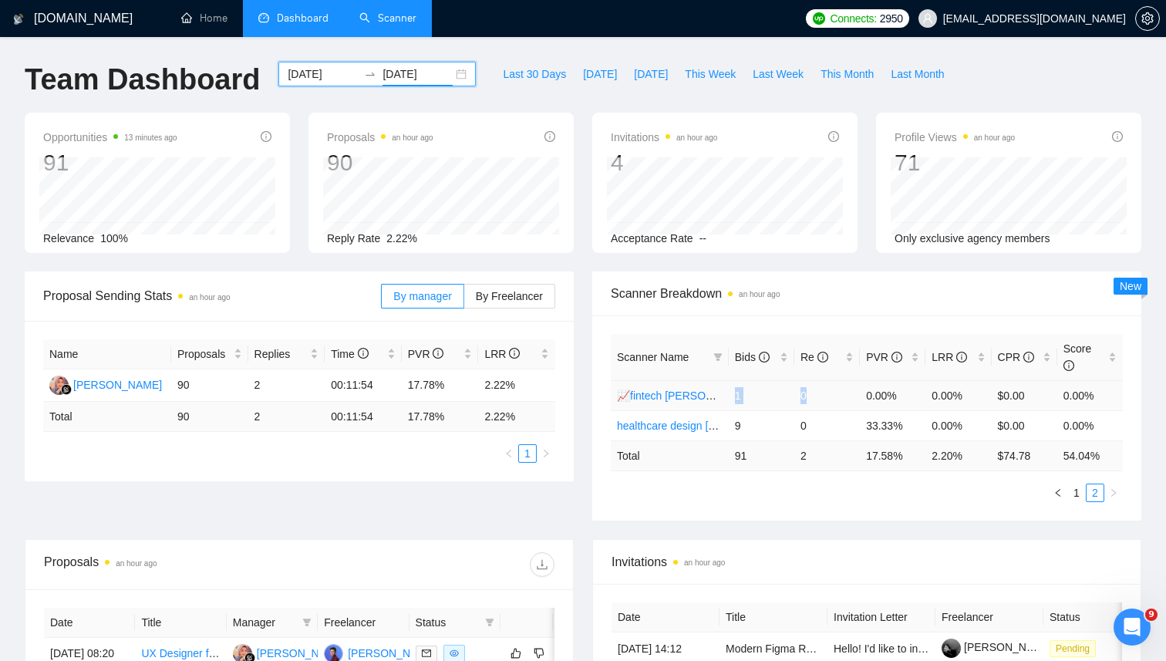
drag, startPoint x: 733, startPoint y: 395, endPoint x: 825, endPoint y: 395, distance: 92.6
click at [827, 396] on tr "📈fintech Alex 10/07 profile rate 1 0 0.00% 0.00% $0.00 0.00%" at bounding box center [867, 395] width 512 height 30
click at [825, 395] on td "0" at bounding box center [827, 395] width 66 height 30
drag, startPoint x: 735, startPoint y: 396, endPoint x: 827, endPoint y: 396, distance: 91.8
click at [827, 396] on tr "📈fintech Alex 10/07 profile rate 1 0 0.00% 0.00% $0.00 0.00%" at bounding box center [867, 395] width 512 height 30
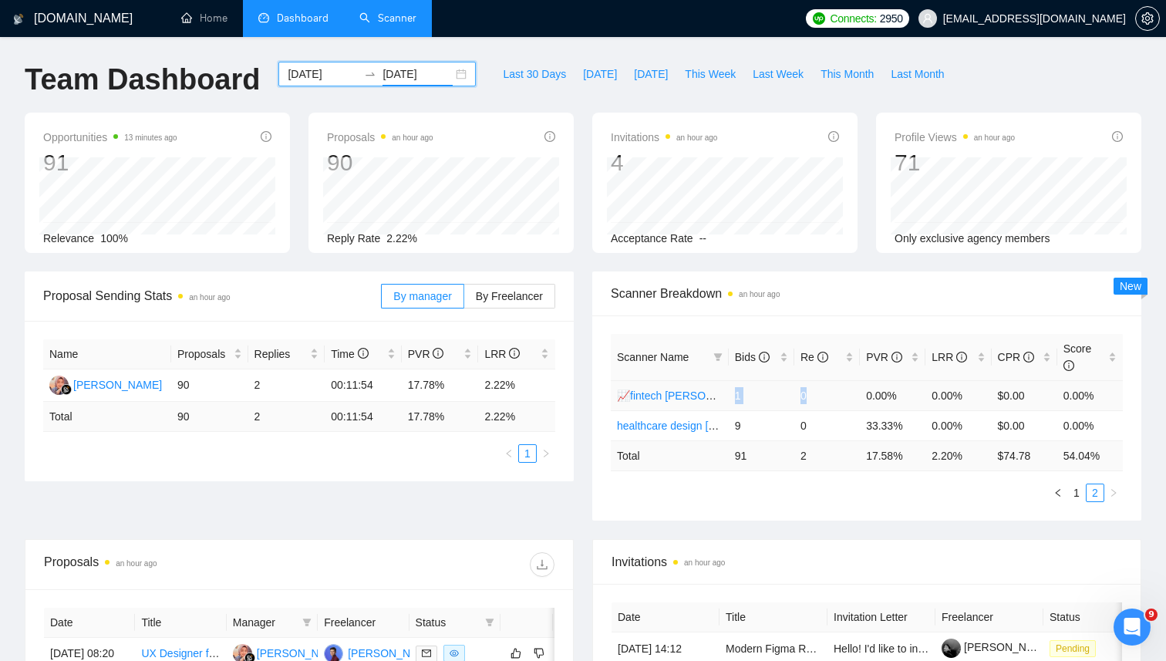
click at [827, 396] on td "0" at bounding box center [827, 395] width 66 height 30
click at [1081, 495] on link "1" at bounding box center [1076, 492] width 17 height 17
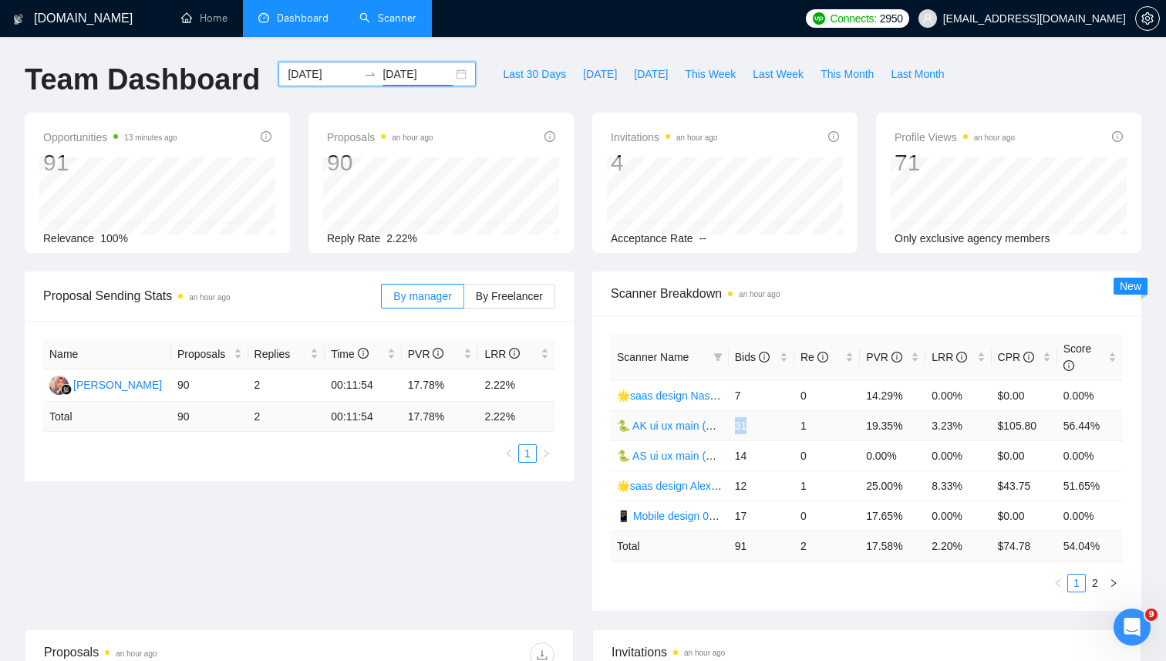
drag, startPoint x: 730, startPoint y: 427, endPoint x: 751, endPoint y: 427, distance: 20.8
click at [751, 427] on td "31" at bounding box center [762, 425] width 66 height 30
click at [454, 77] on div "2025-09-30 2025-10-07" at bounding box center [376, 74] width 197 height 25
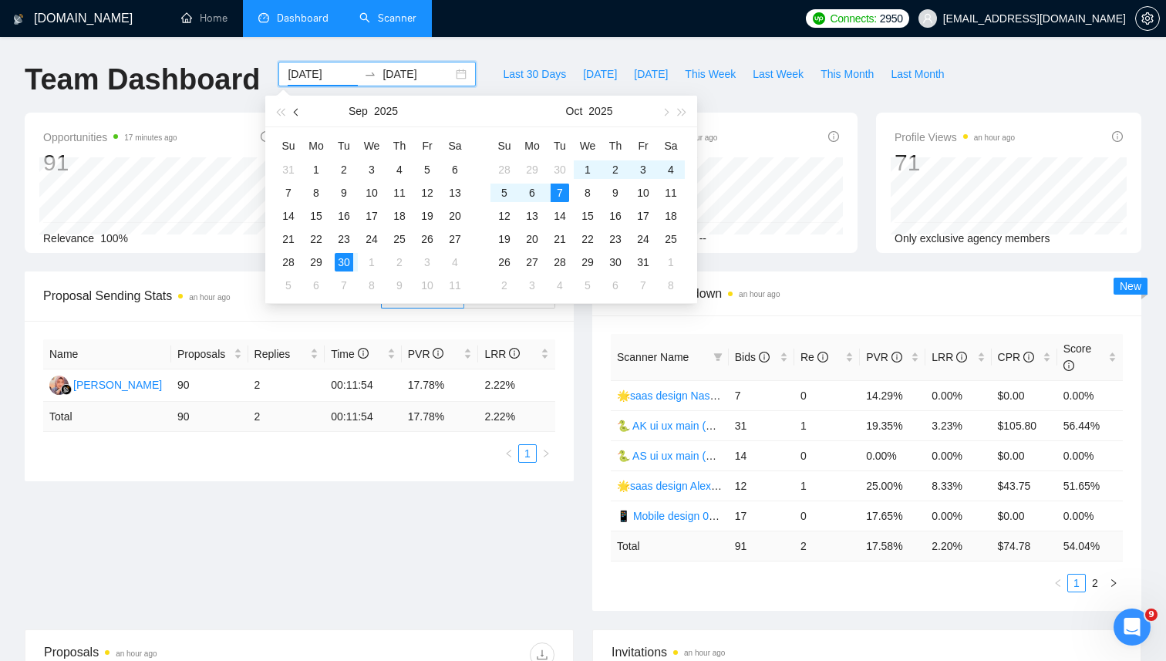
click at [302, 106] on button "button" at bounding box center [296, 111] width 17 height 31
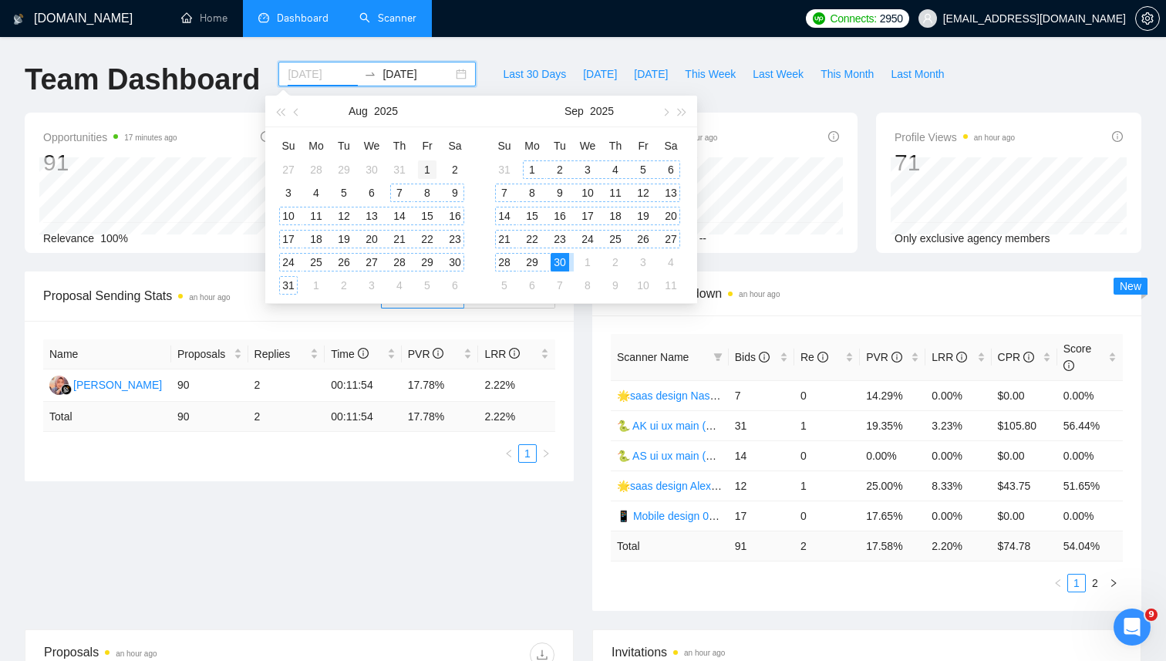
type input "2025-08-01"
click at [427, 168] on div "1" at bounding box center [427, 169] width 19 height 19
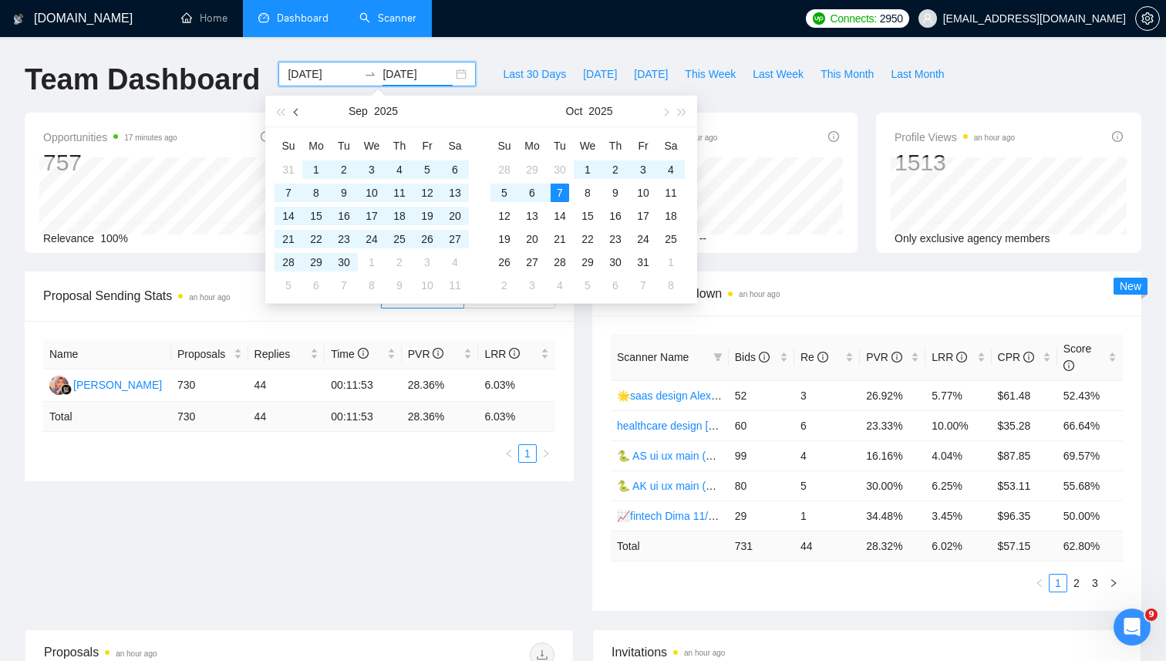
click at [298, 116] on button "button" at bounding box center [296, 111] width 17 height 31
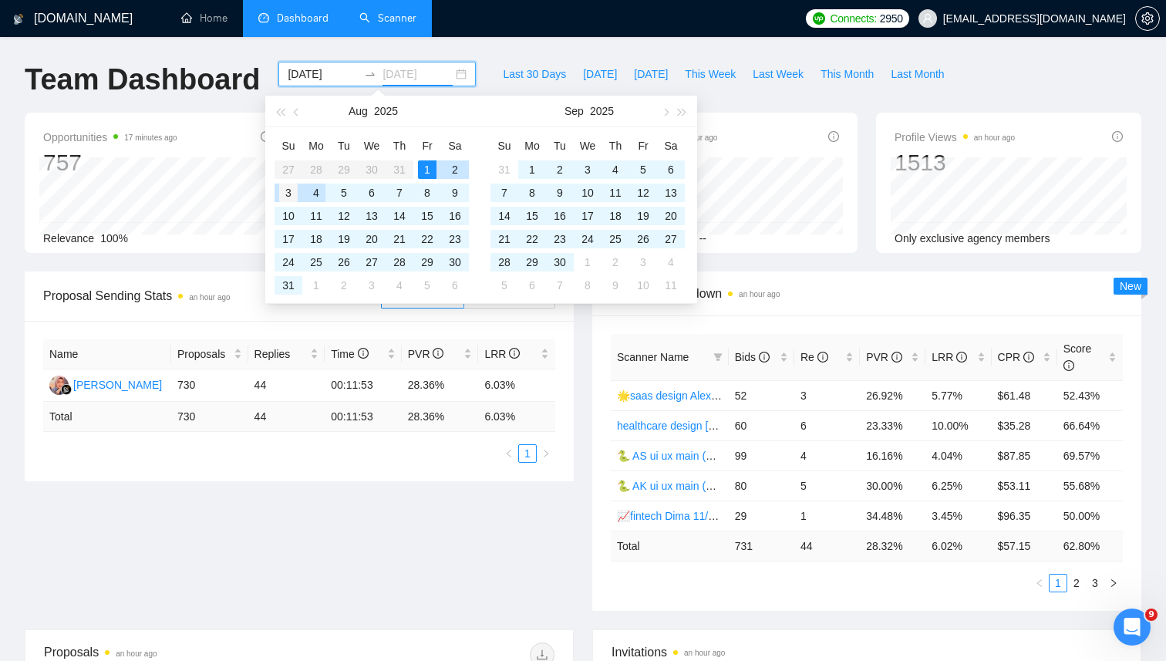
type input "2025-08-03"
click at [288, 193] on div "3" at bounding box center [288, 193] width 19 height 19
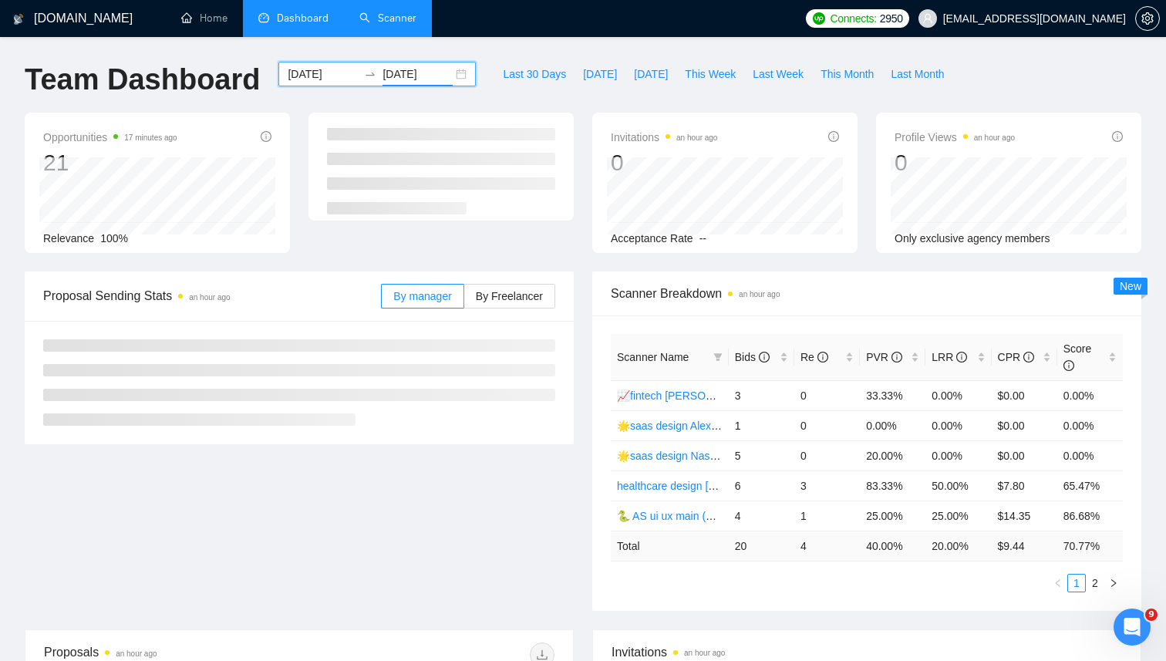
click at [453, 76] on div "2025-08-01 2025-08-03" at bounding box center [376, 74] width 197 height 25
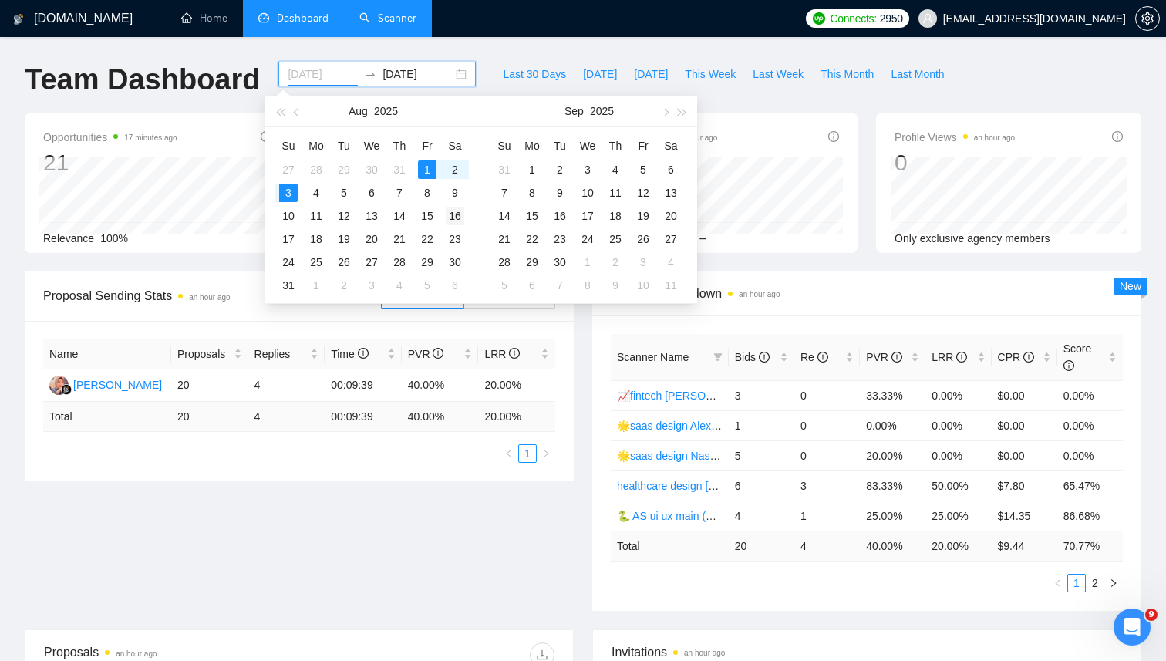
type input "2025-08-16"
click at [455, 217] on div "16" at bounding box center [455, 216] width 19 height 19
type input "2025-08-16"
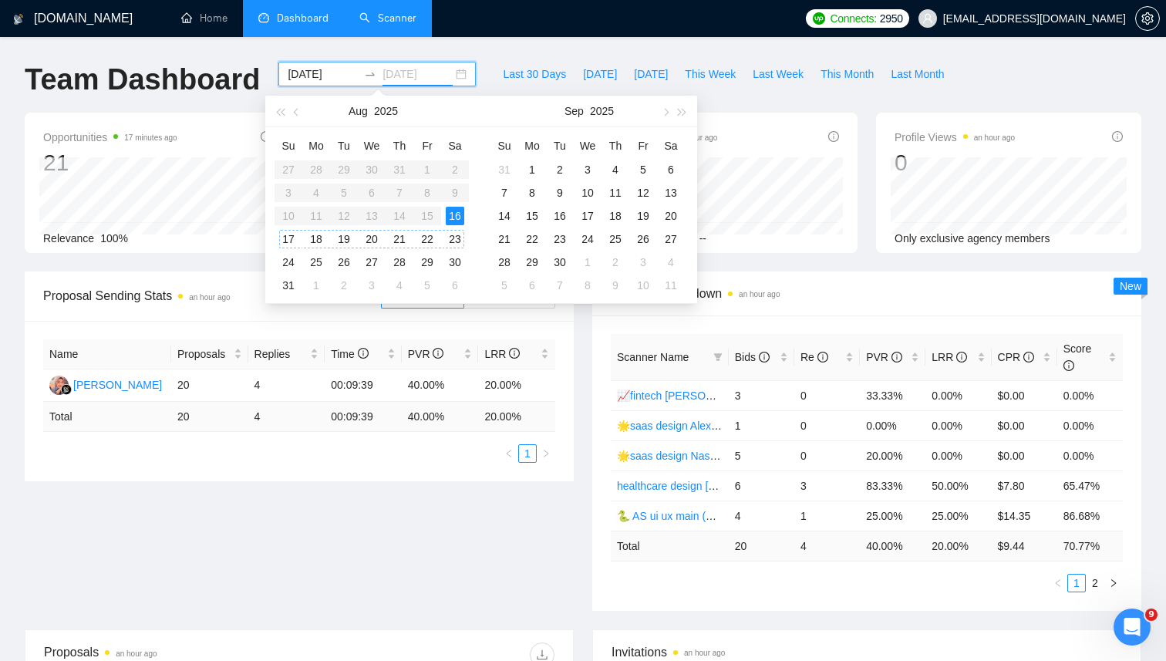
type input "2025-08-16"
click at [320, 76] on input "2025-08-16" at bounding box center [323, 74] width 70 height 17
type input "2025-08-03"
click at [290, 190] on div "3" at bounding box center [288, 193] width 19 height 19
type input "2025-08-16"
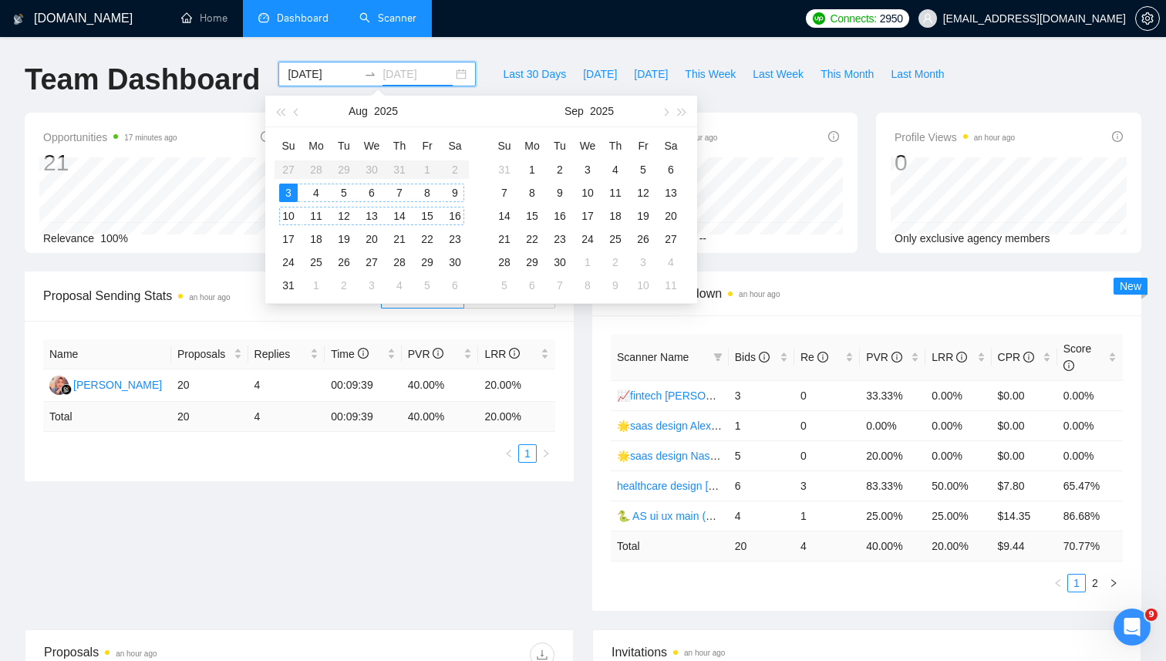
click at [453, 213] on div "16" at bounding box center [455, 216] width 19 height 19
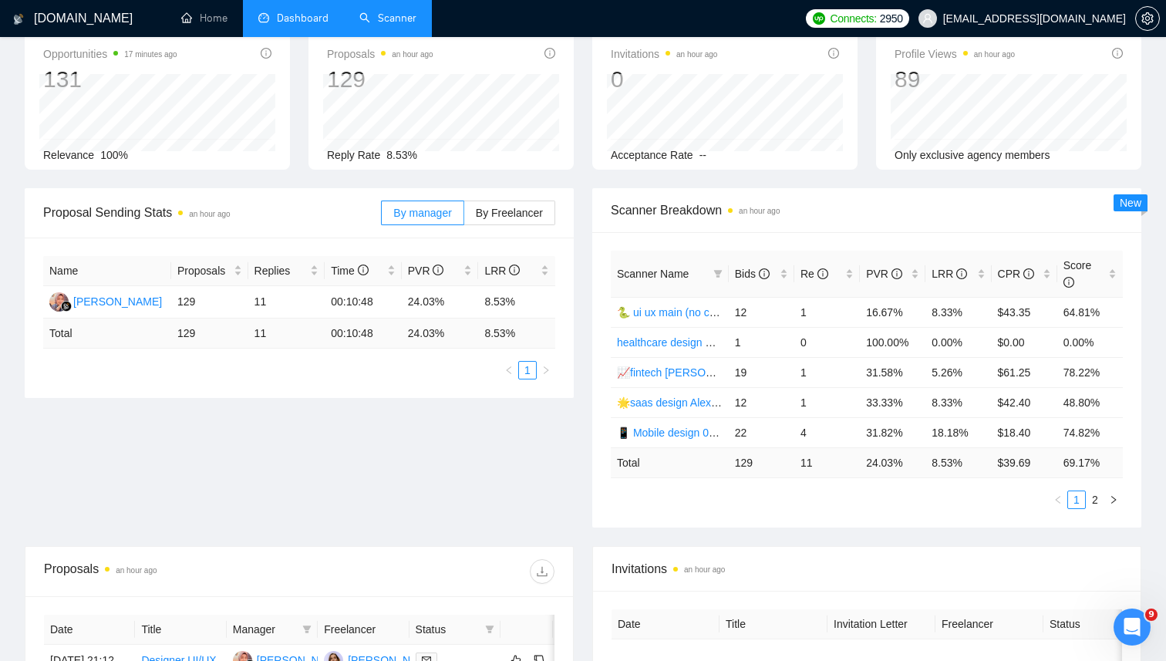
scroll to position [113, 0]
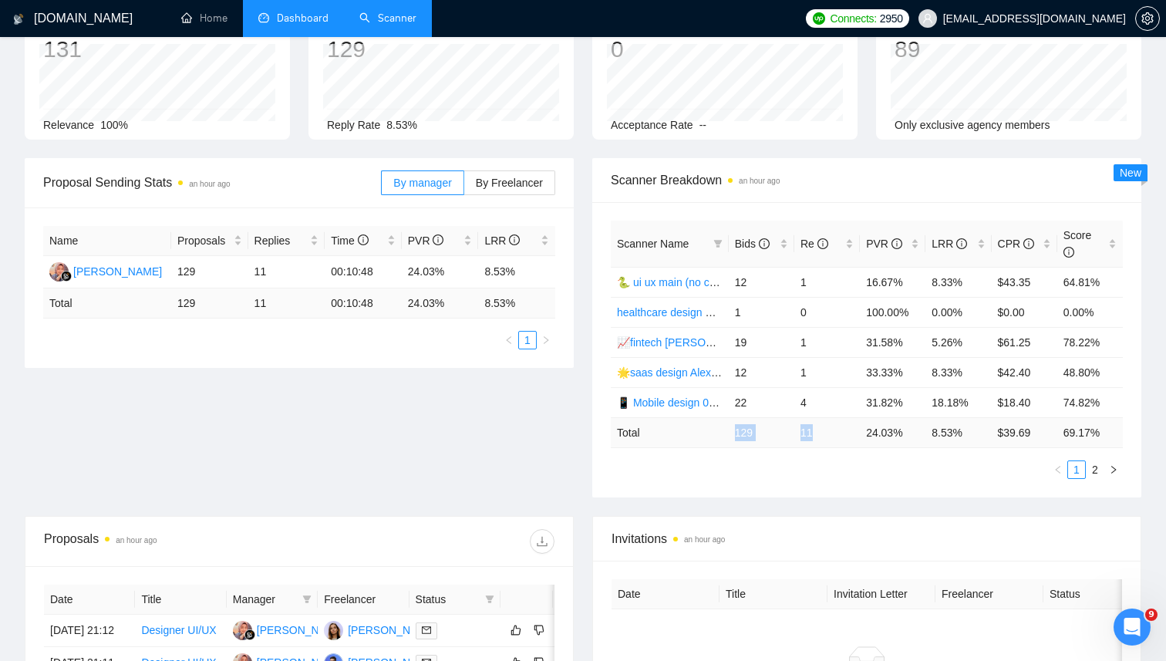
drag, startPoint x: 734, startPoint y: 431, endPoint x: 836, endPoint y: 435, distance: 101.9
click at [836, 435] on tr "Total 129 11 24.03 % 8.53 % $ 39.69 69.17 %" at bounding box center [867, 432] width 512 height 30
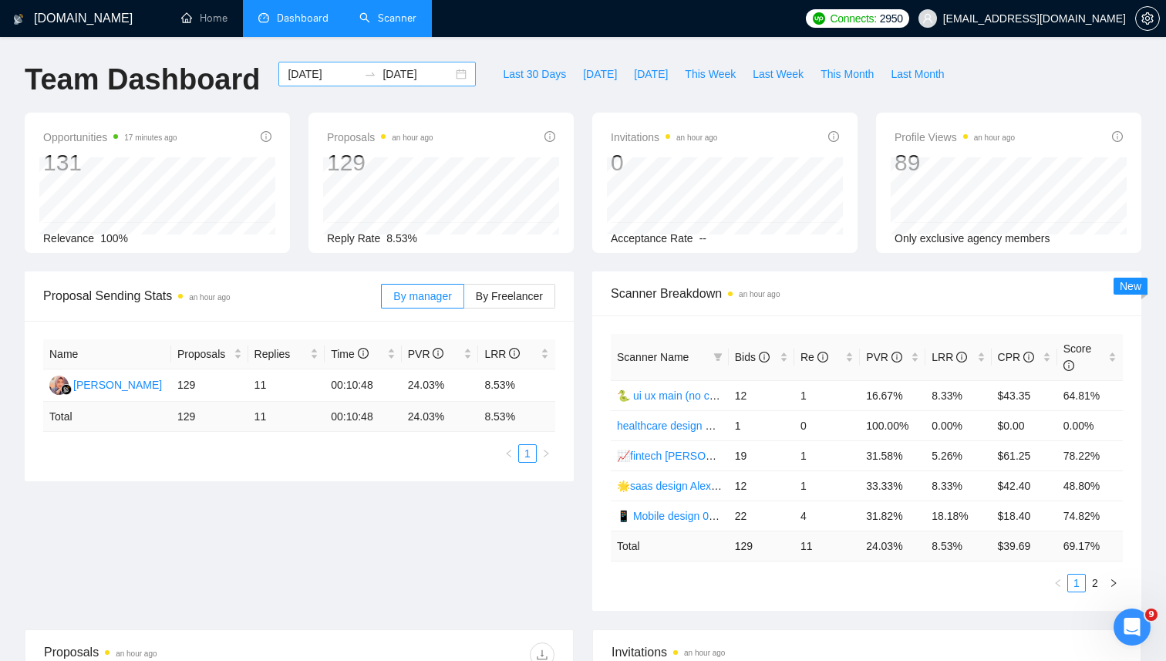
click at [453, 72] on div "2025-08-03 2025-08-16" at bounding box center [376, 74] width 197 height 25
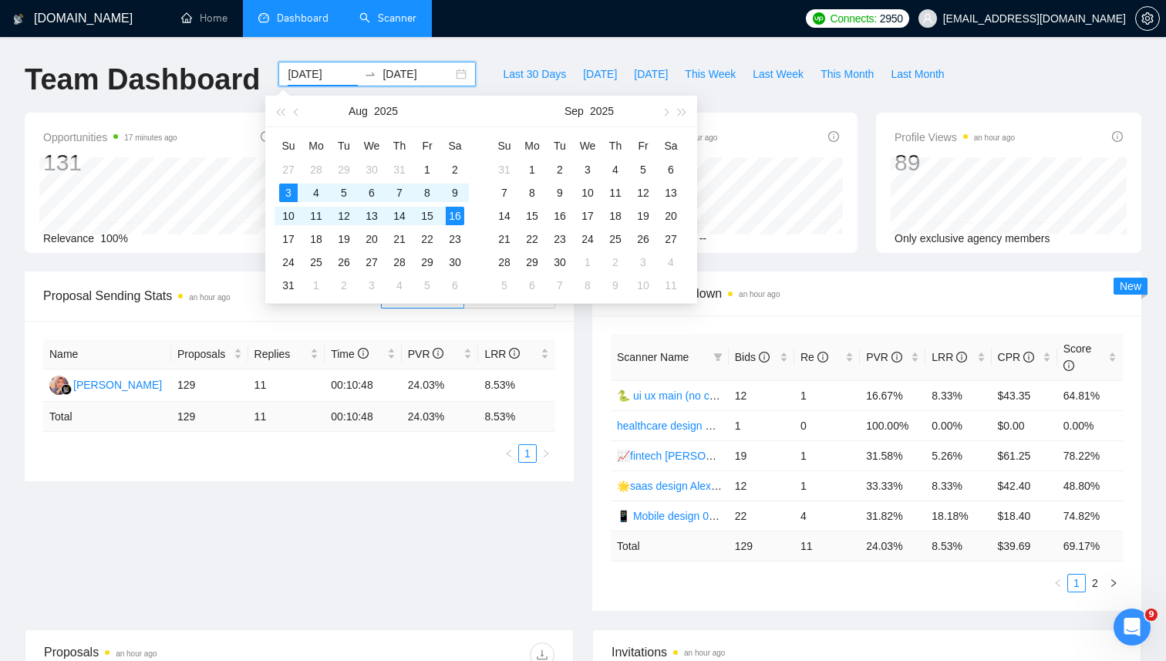
type input "2025-08-03"
click at [288, 193] on div "3" at bounding box center [288, 193] width 19 height 19
click at [303, 116] on button "button" at bounding box center [296, 111] width 17 height 31
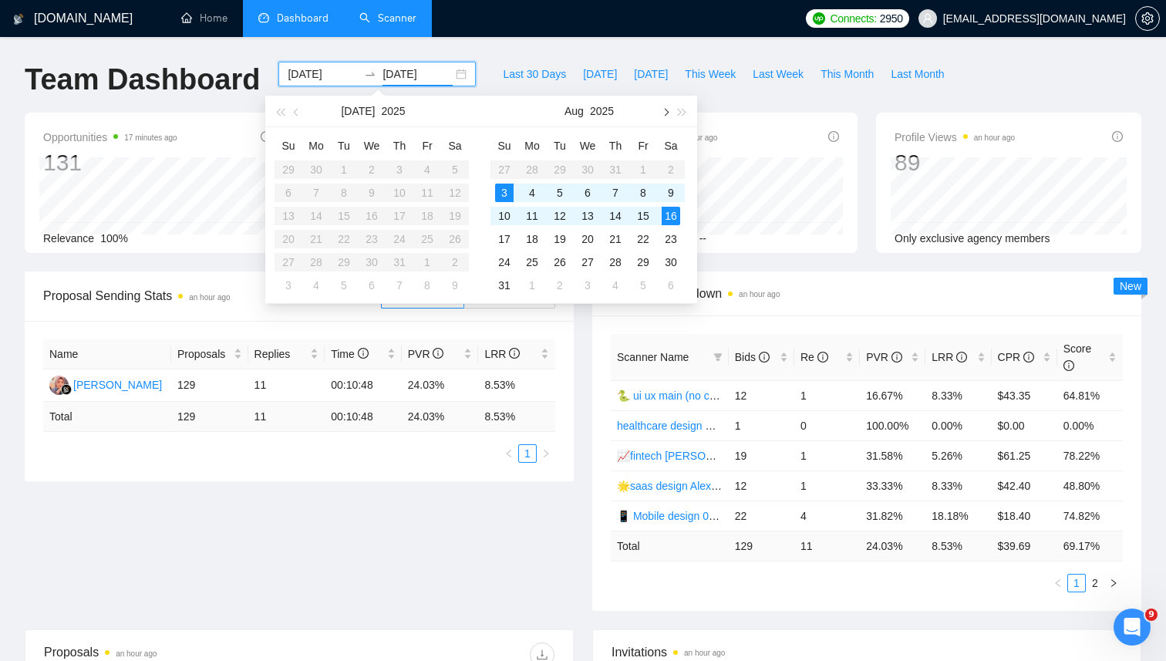
click at [667, 112] on span "button" at bounding box center [665, 112] width 8 height 8
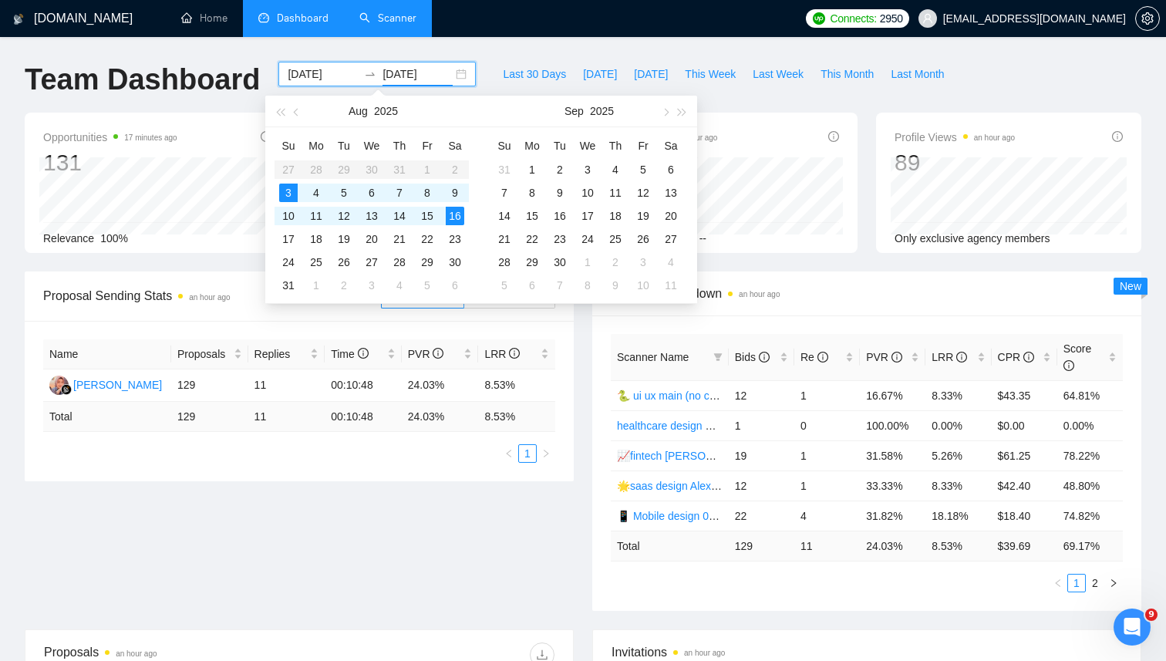
type input "2025-08-16"
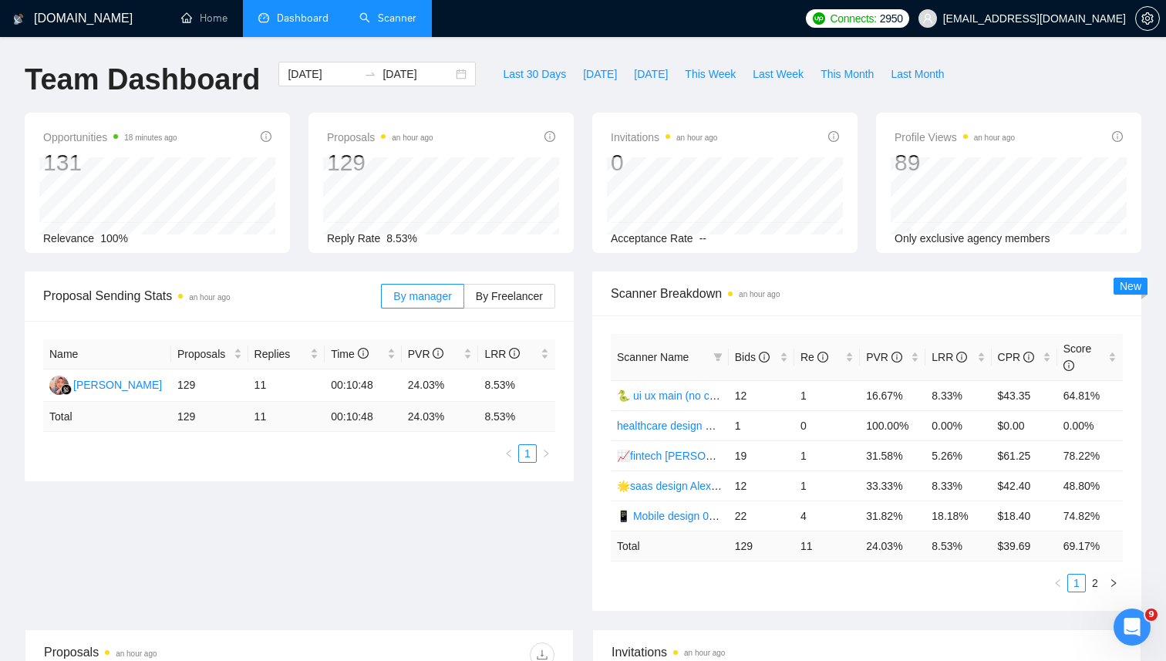
click at [481, 54] on div "GigRadar.io Home Dashboard Scanner Connects: 2950 akuzminets@gmail.com Team Das…" at bounding box center [583, 619] width 1166 height 1239
click at [788, 361] on div "Bids" at bounding box center [761, 357] width 53 height 17
click at [782, 354] on div "Bids" at bounding box center [761, 357] width 53 height 17
